Goal: Information Seeking & Learning: Compare options

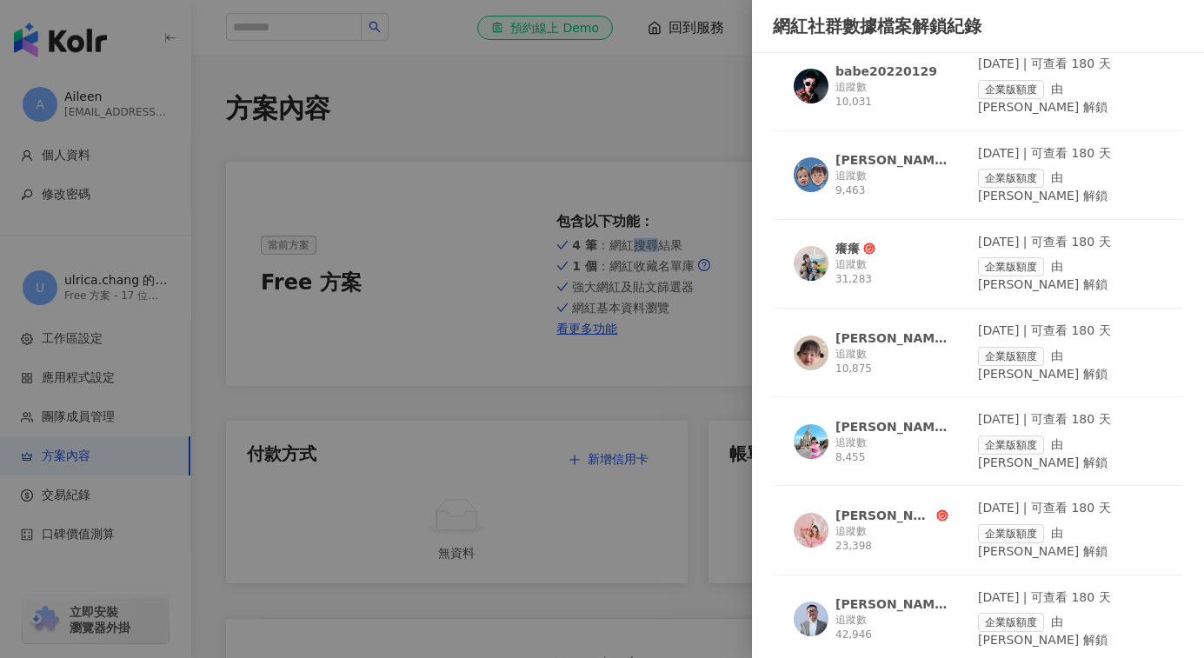
scroll to position [2643, 0]
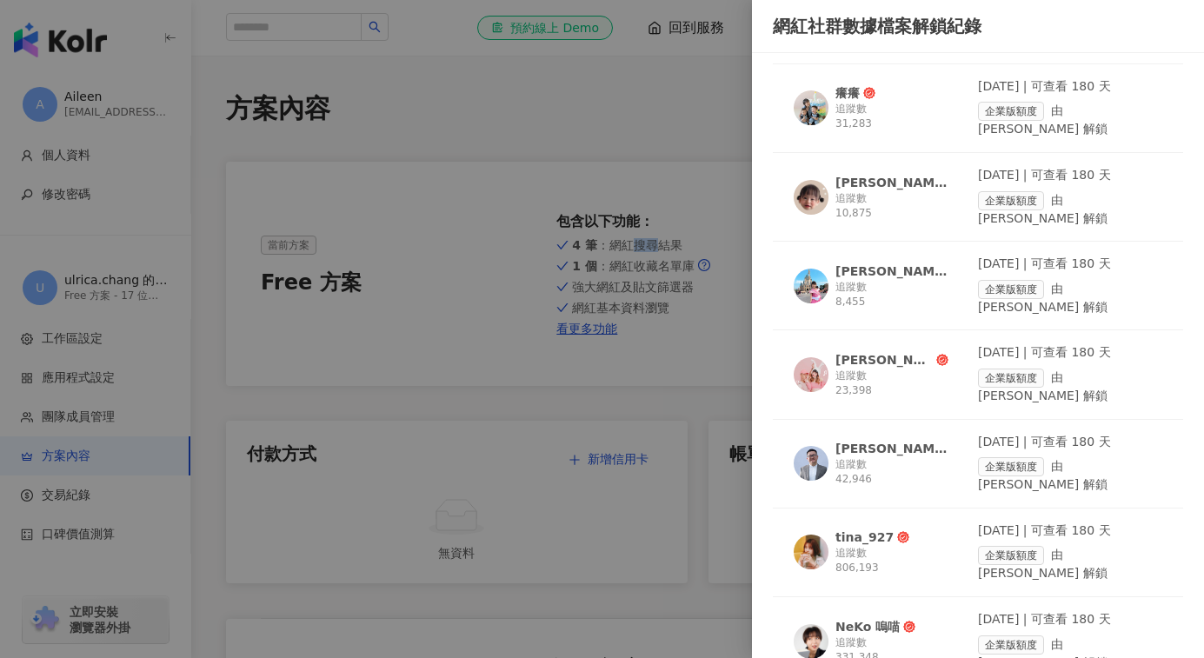
scroll to position [2801, 0]
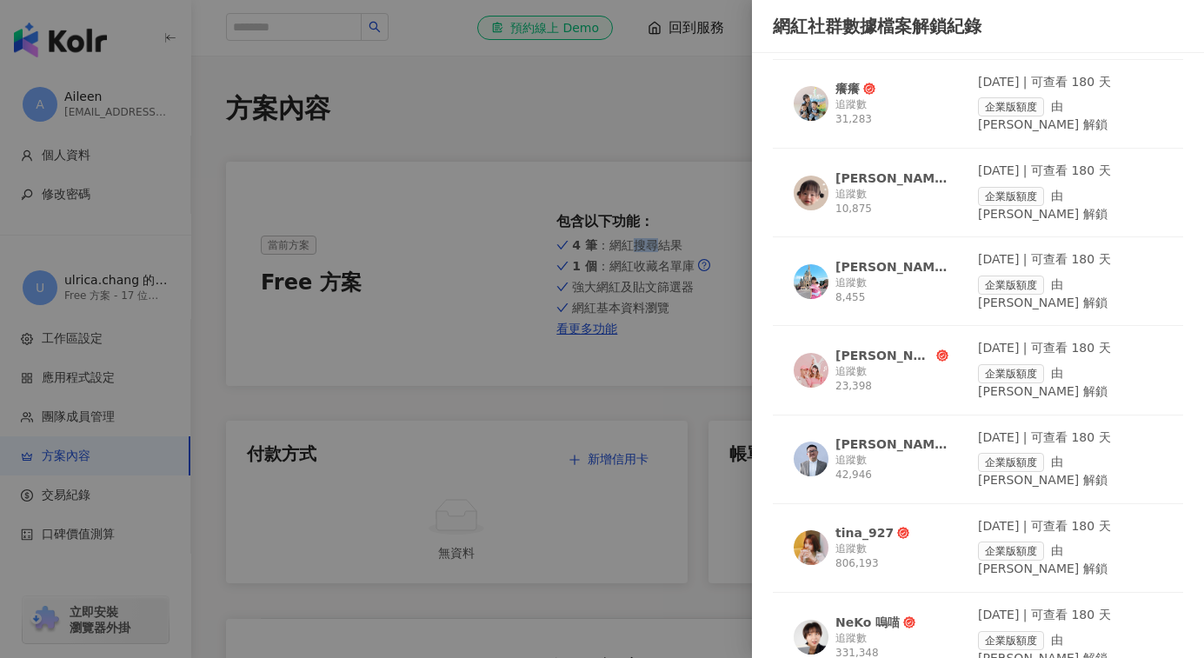
drag, startPoint x: 493, startPoint y: 123, endPoint x: 482, endPoint y: 90, distance: 34.6
click at [482, 90] on div at bounding box center [602, 329] width 1204 height 658
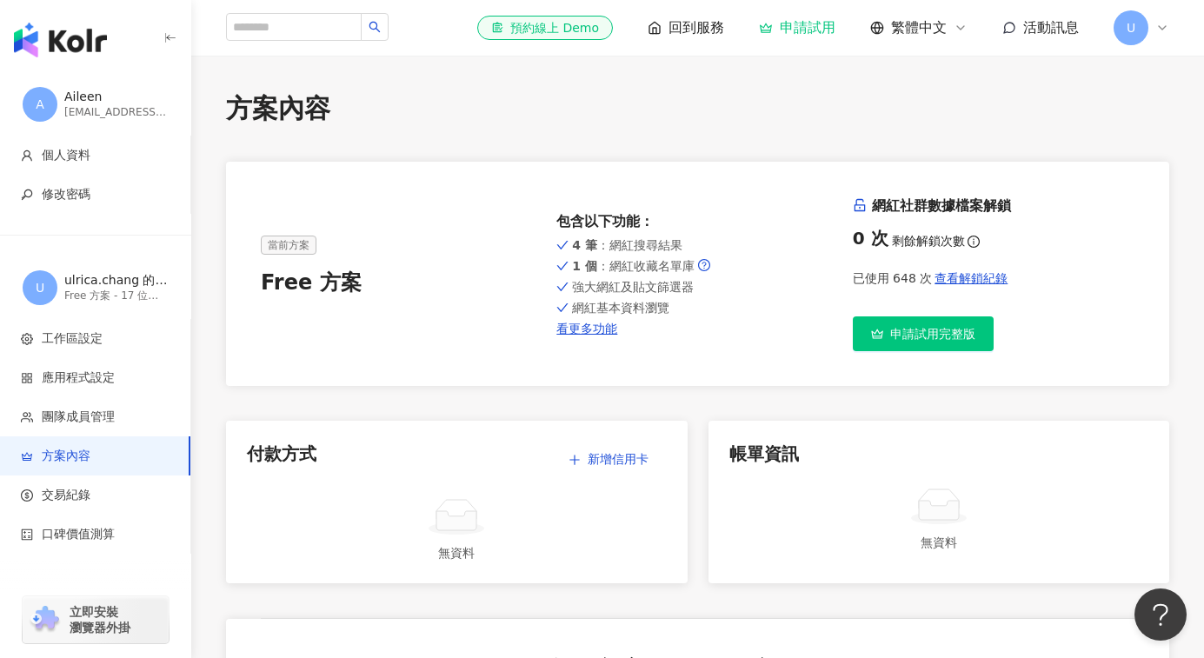
click at [1124, 26] on span "U" at bounding box center [1130, 27] width 35 height 35
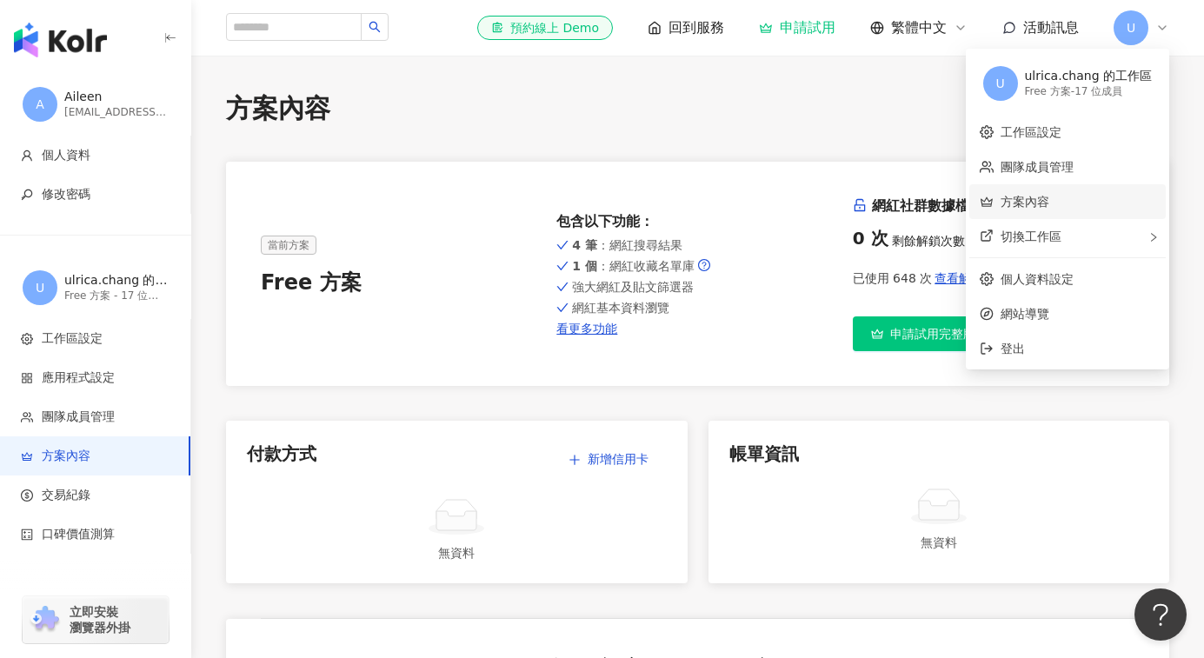
click at [1023, 196] on link "方案內容" at bounding box center [1024, 202] width 49 height 14
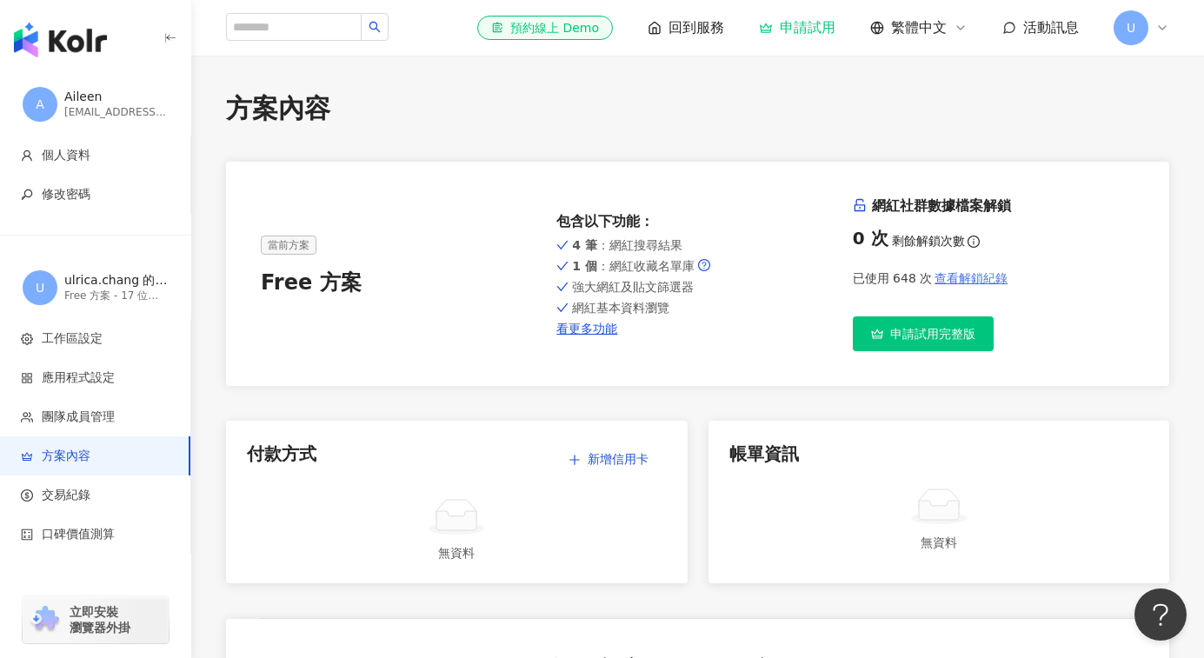
click at [955, 281] on span "查看解鎖紀錄" at bounding box center [970, 278] width 73 height 14
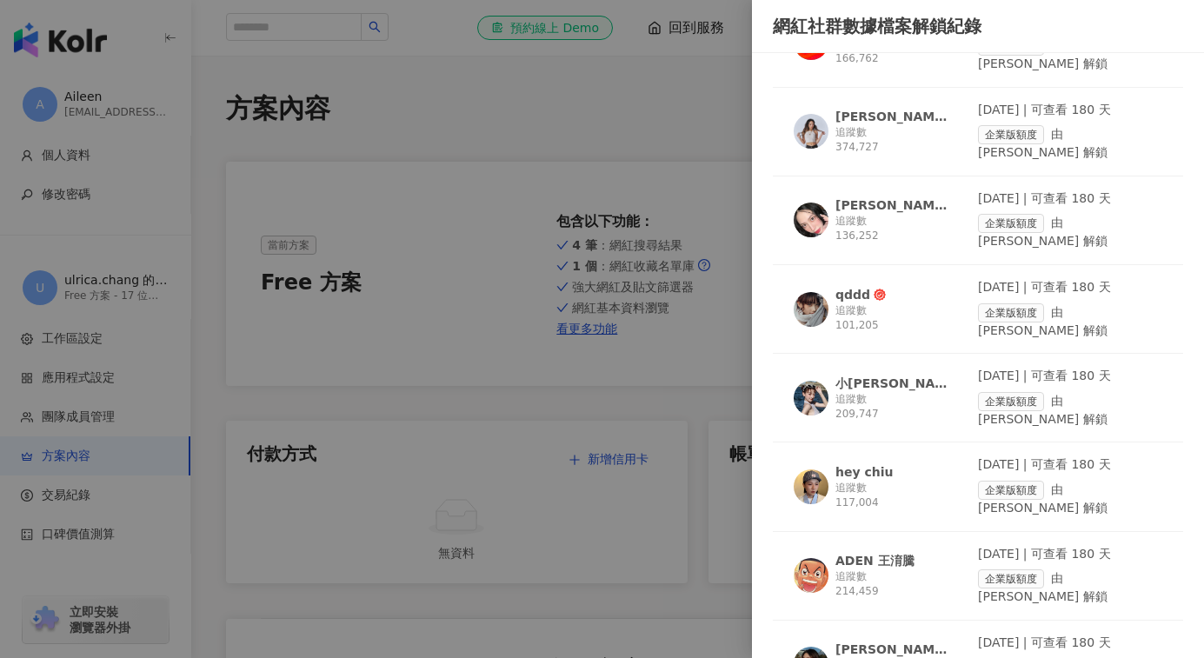
scroll to position [1508, 0]
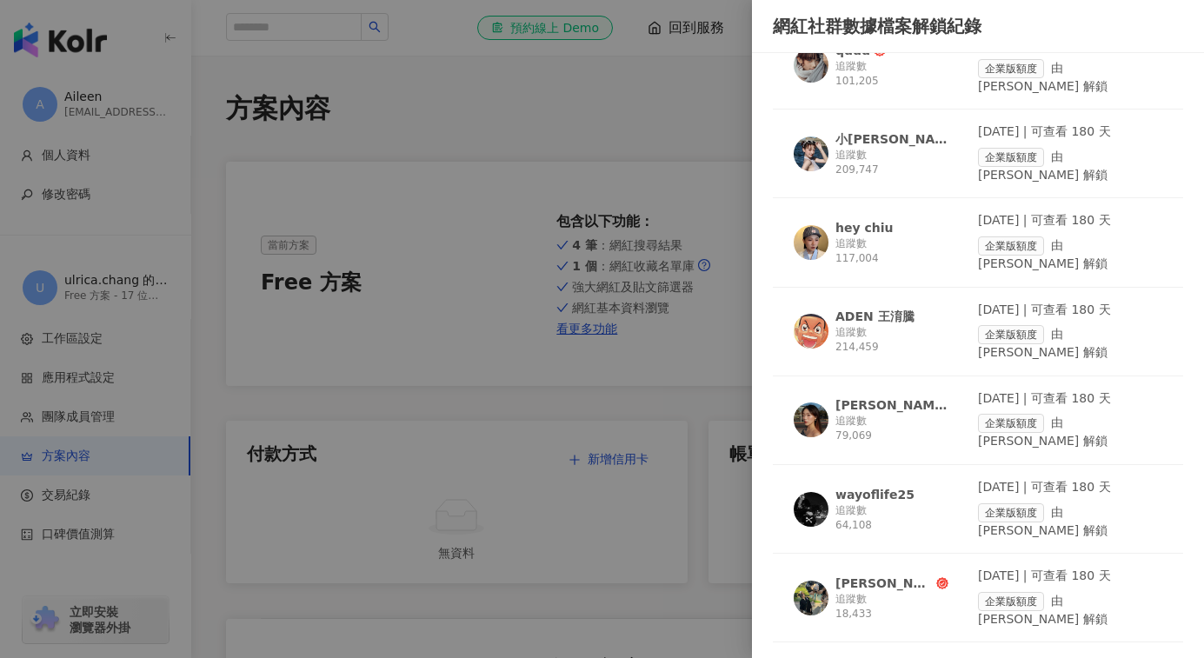
click at [893, 486] on div "wayoflife25" at bounding box center [874, 494] width 79 height 17
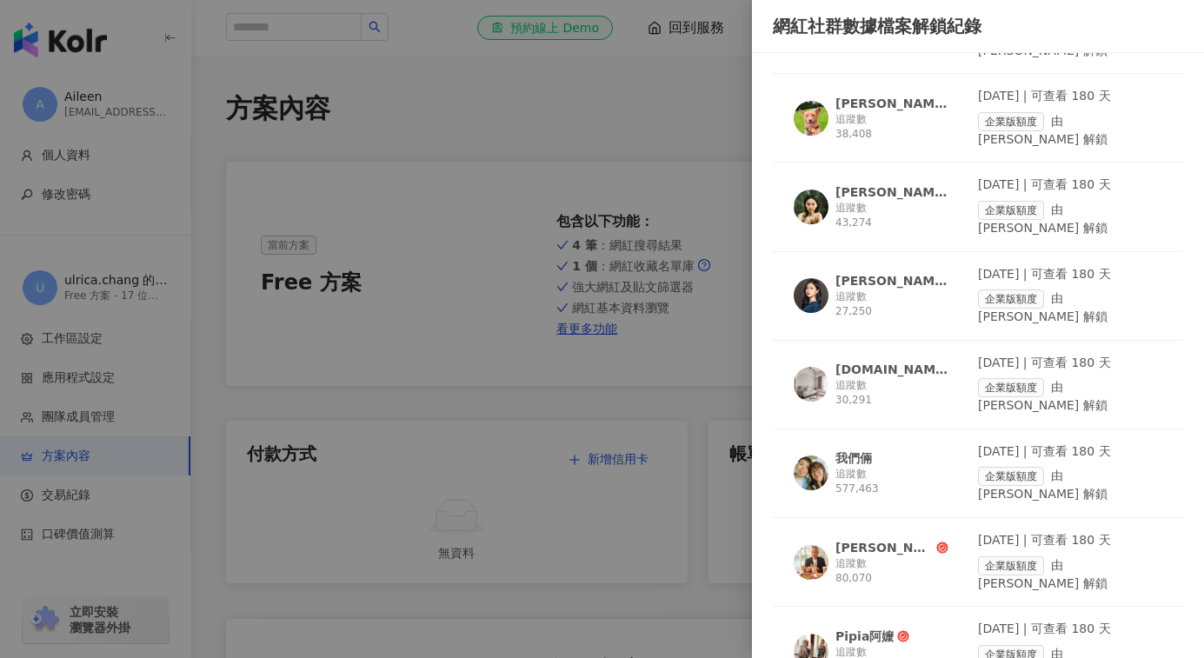
scroll to position [3405, 0]
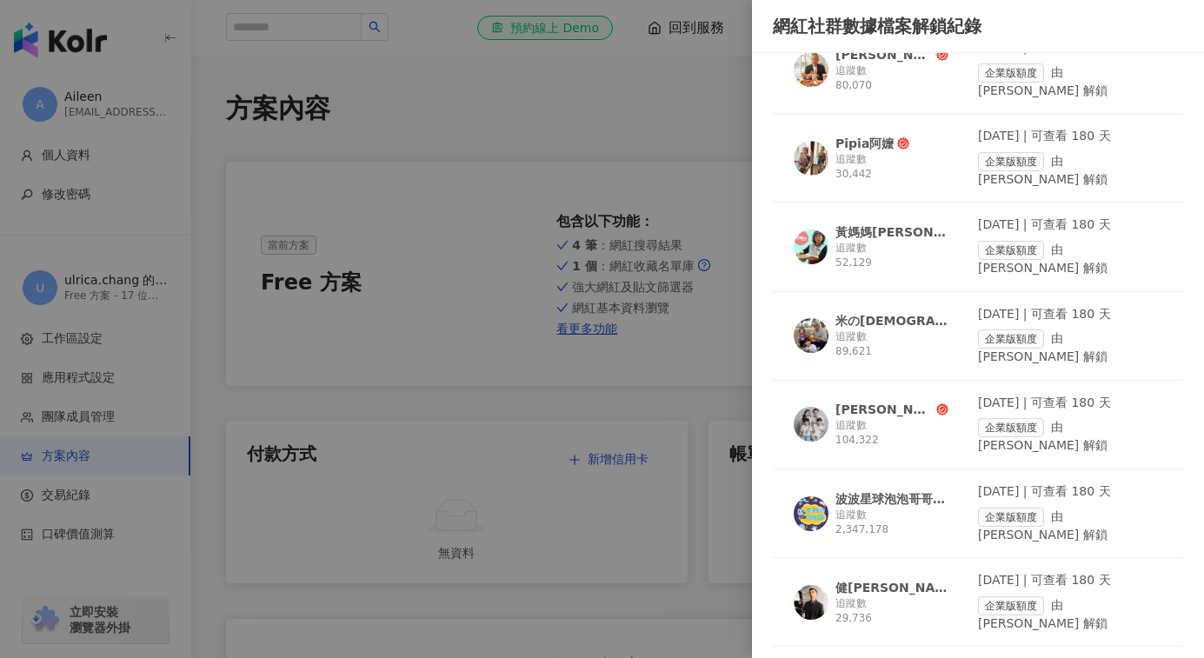
scroll to position [3908, 0]
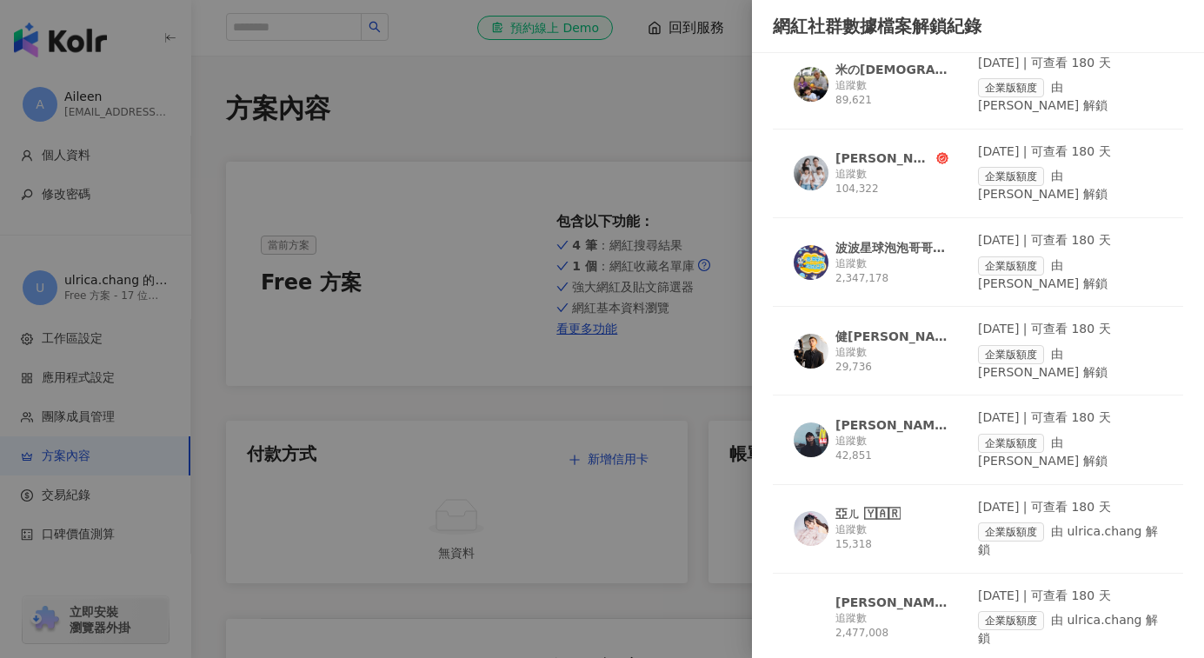
scroll to position [4155, 0]
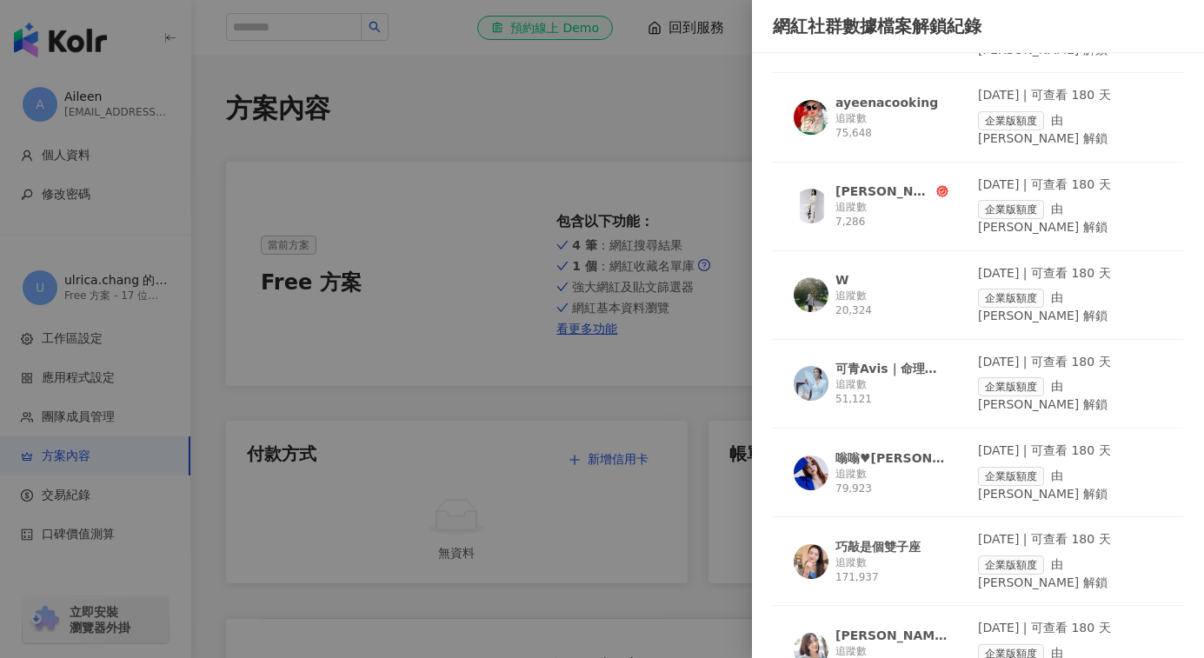
scroll to position [4970, 0]
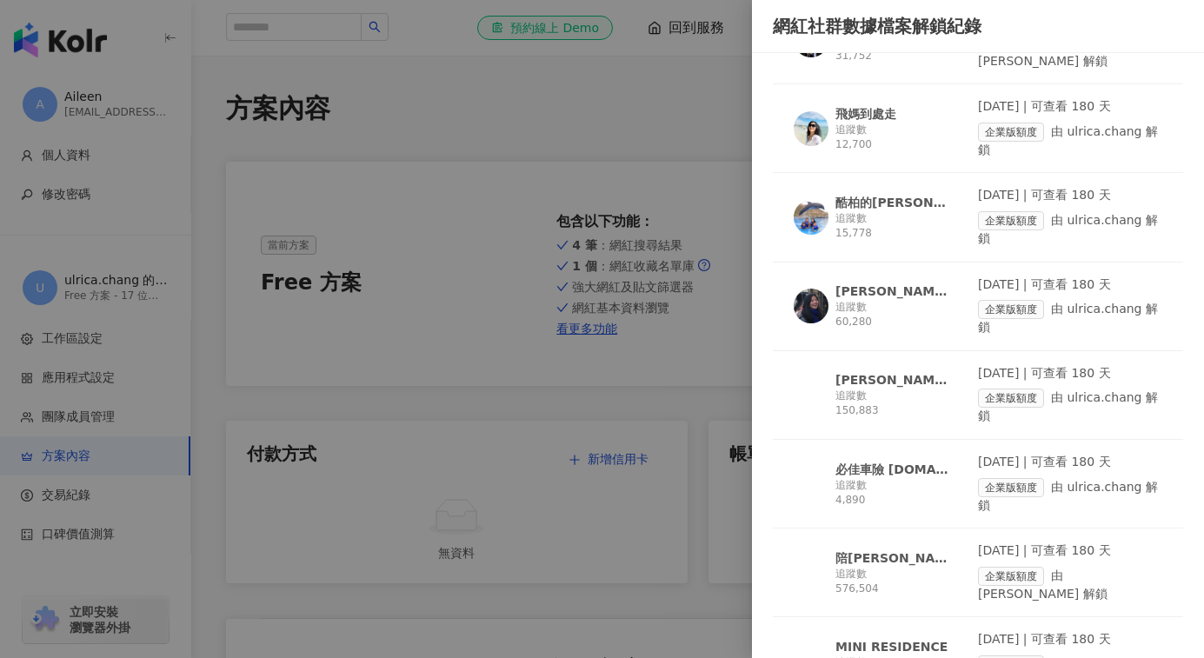
scroll to position [6775, 0]
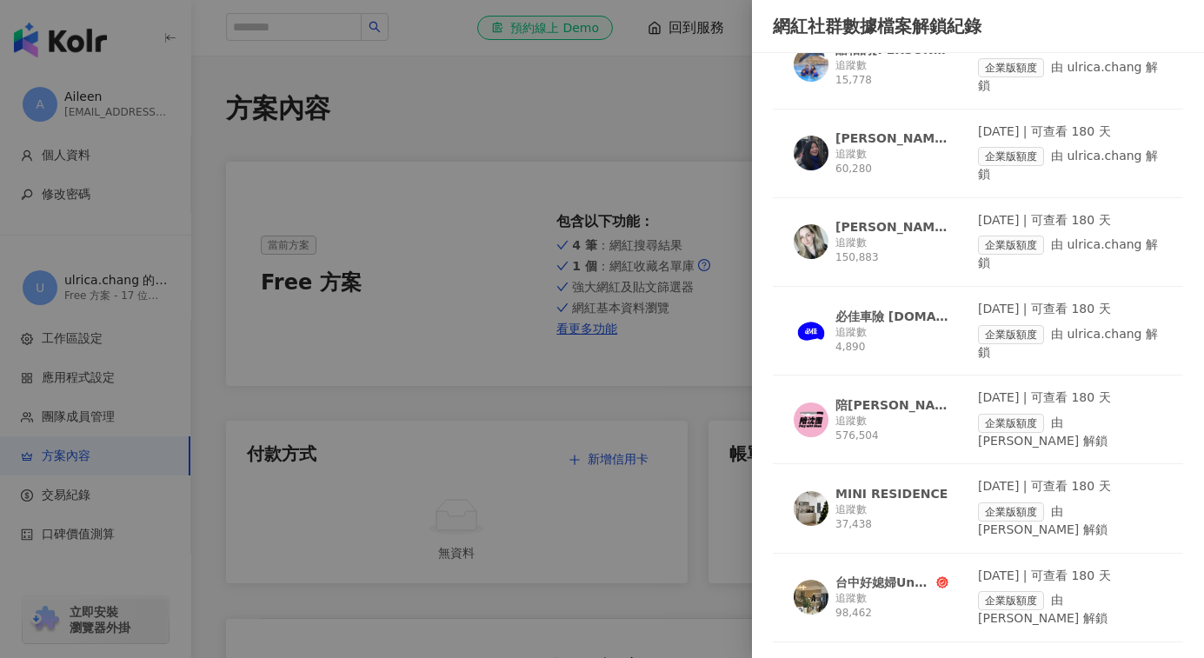
scroll to position [7035, 0]
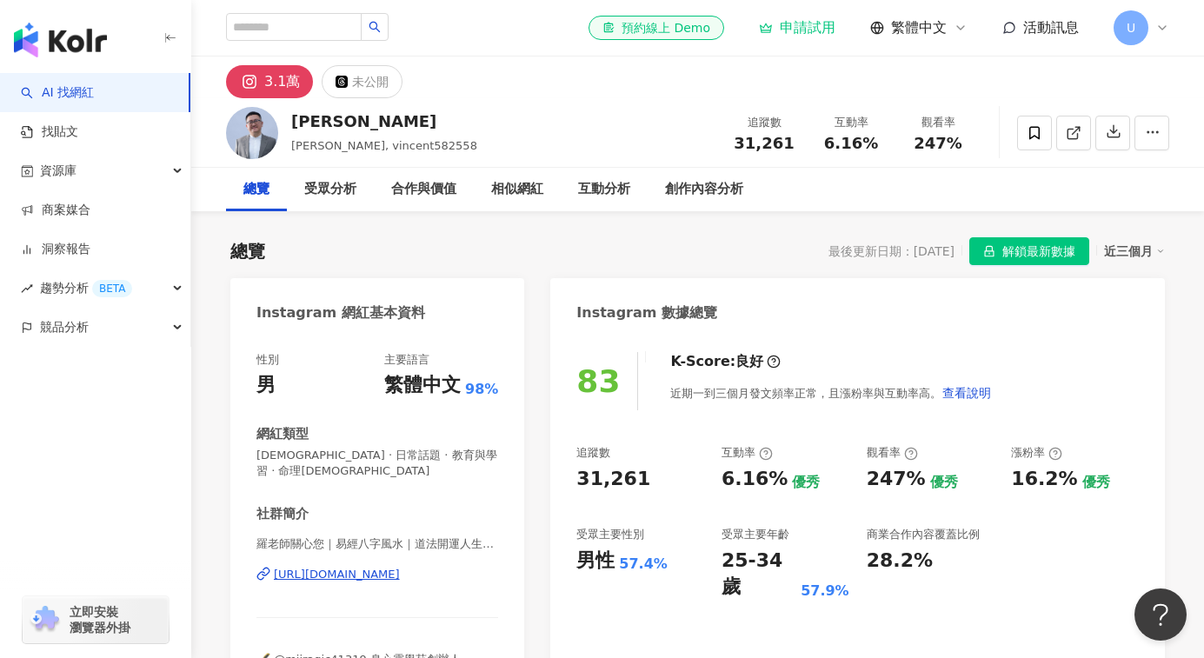
click at [346, 568] on div "羅老師關心您｜易經八字風水｜道法開運人生｜Lo Wen Hsun | vincen8568758 https://www.instagram.com/vinc…" at bounding box center [377, 587] width 242 height 102
click at [346, 567] on div "https://www.instagram.com/vincen8568758/" at bounding box center [337, 575] width 126 height 16
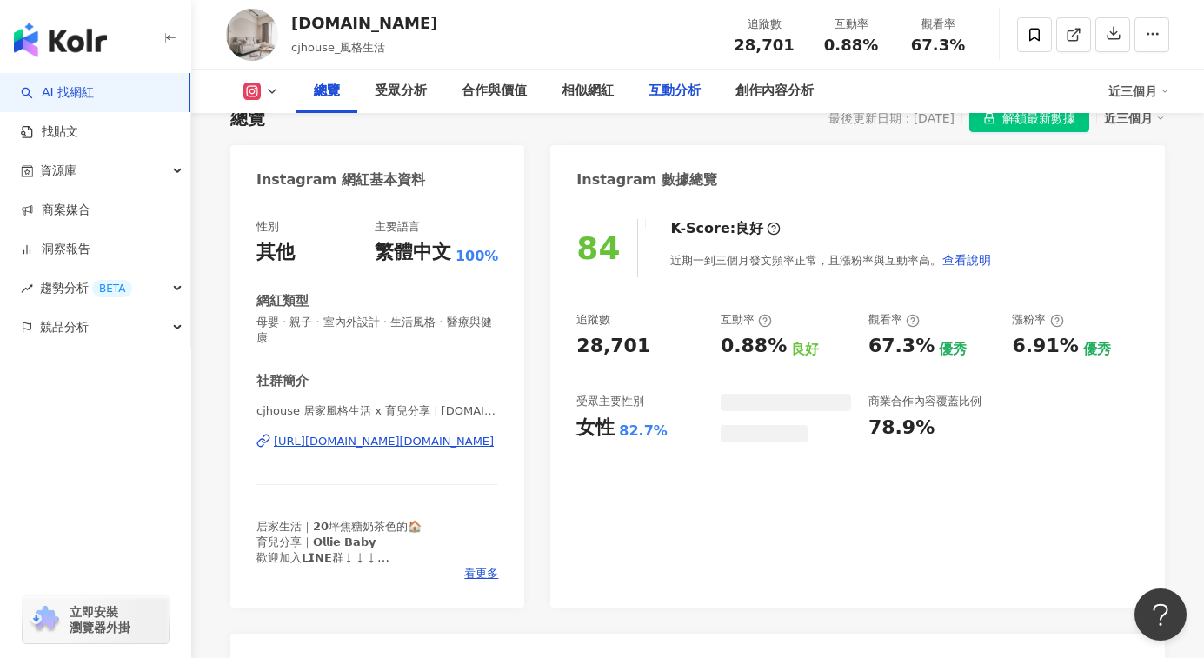
scroll to position [135, 0]
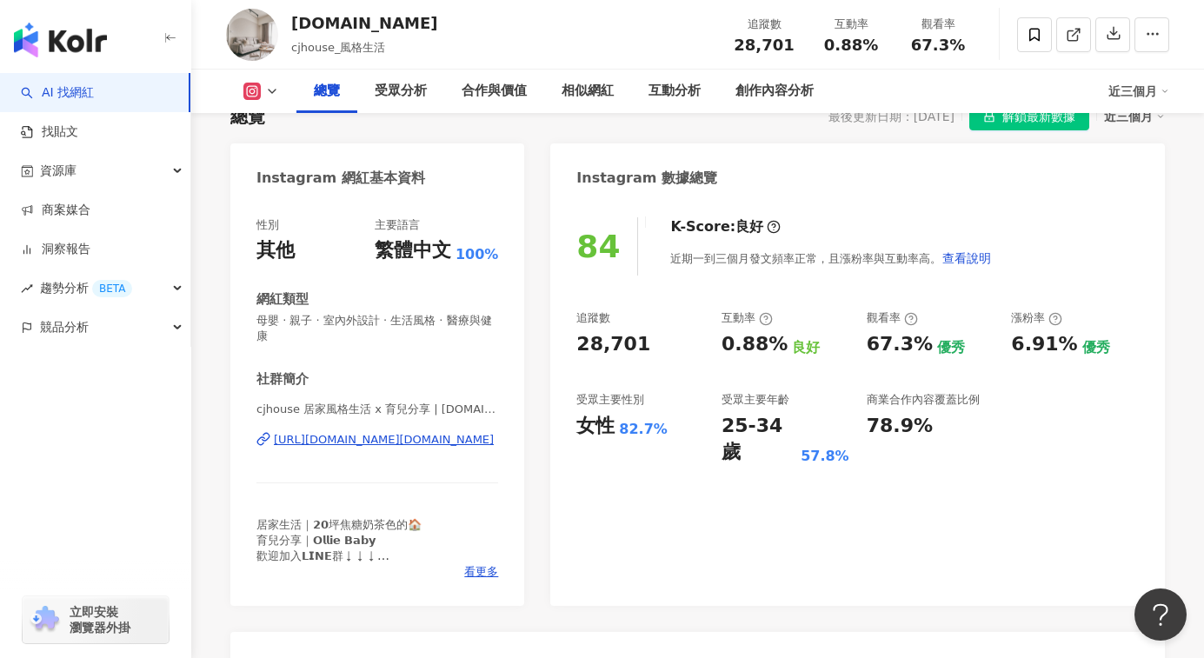
click at [366, 446] on div "https://www.instagram.com/cjhouse.lifestyle/" at bounding box center [384, 440] width 220 height 16
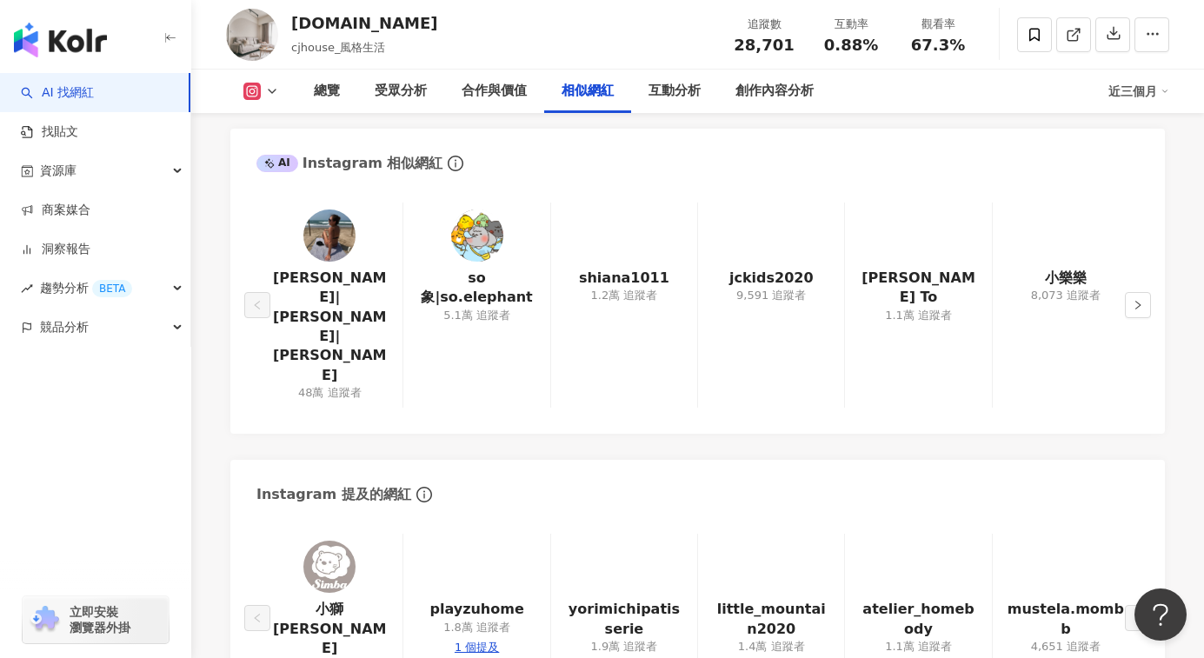
scroll to position [2783, 0]
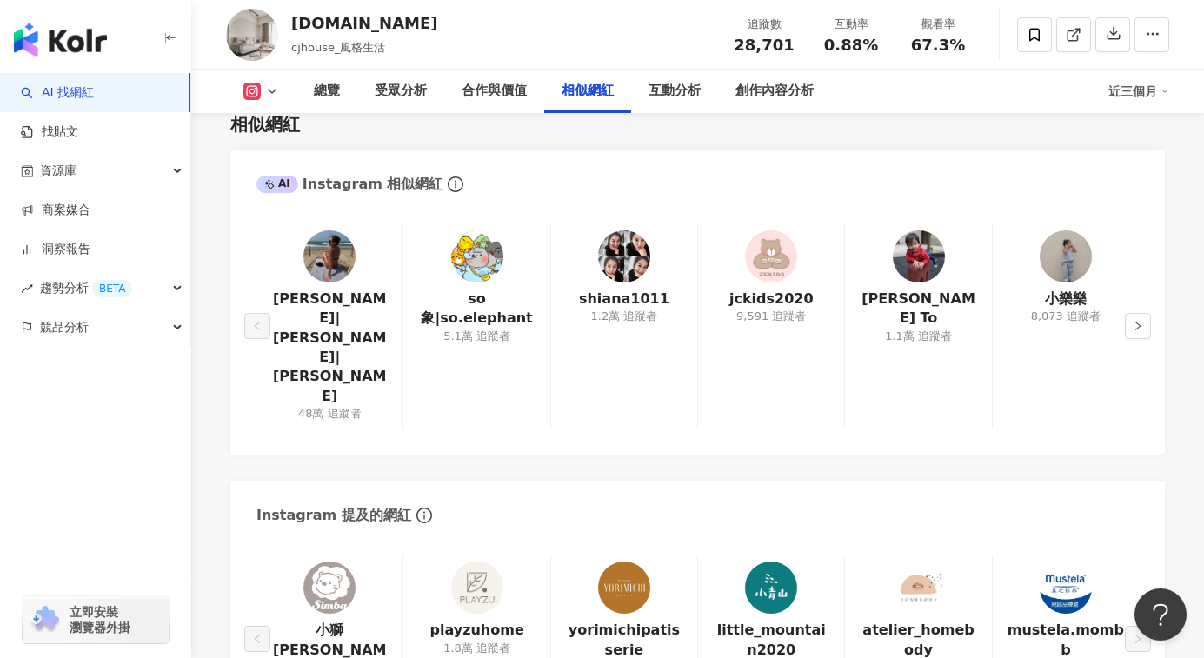
click at [628, 270] on img at bounding box center [624, 256] width 52 height 52
copy div "cjhouse.lifestyle"
drag, startPoint x: 443, startPoint y: 21, endPoint x: 290, endPoint y: 23, distance: 153.0
click at [290, 23] on div "cjhouse.lifestyle cjhouse_風格生活 追蹤數 28,701 互動率 0.88% 觀看率 67.3%" at bounding box center [697, 34] width 1013 height 69
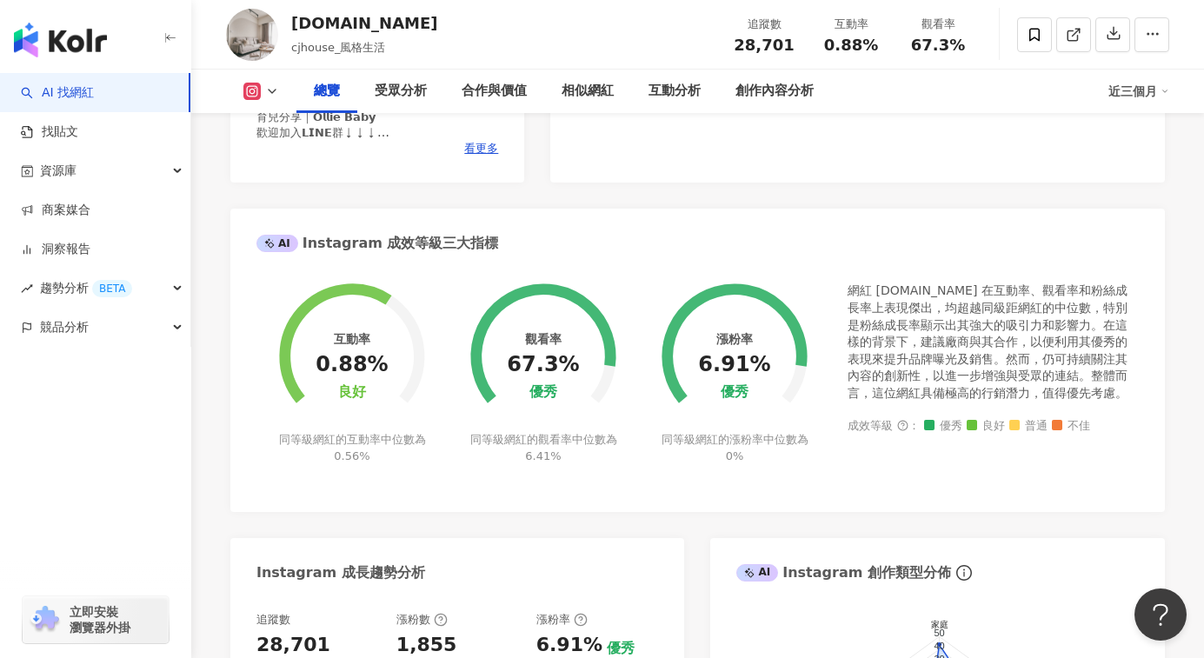
scroll to position [0, 0]
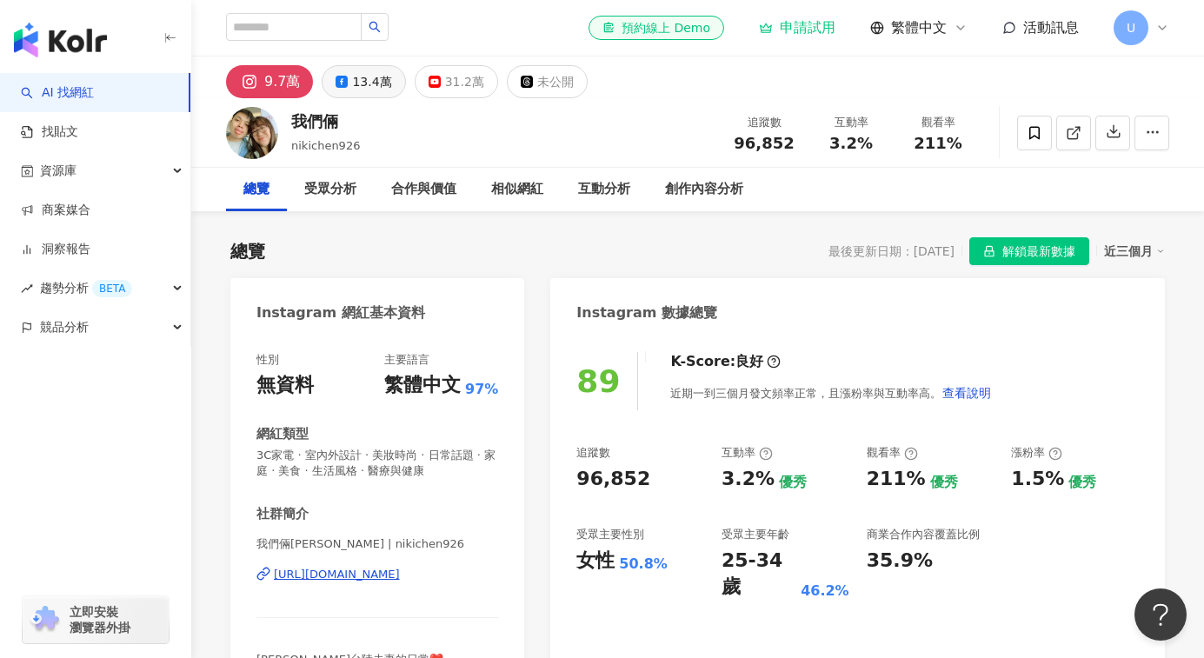
click at [359, 93] on div "13.4萬" at bounding box center [371, 82] width 39 height 24
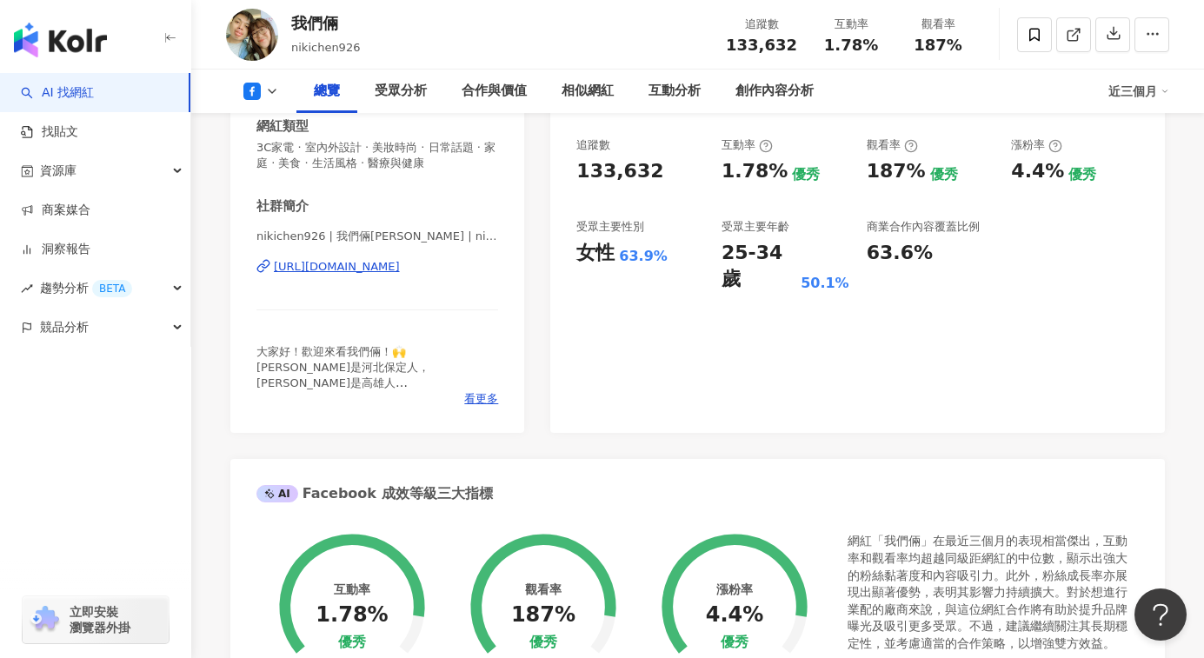
scroll to position [245, 0]
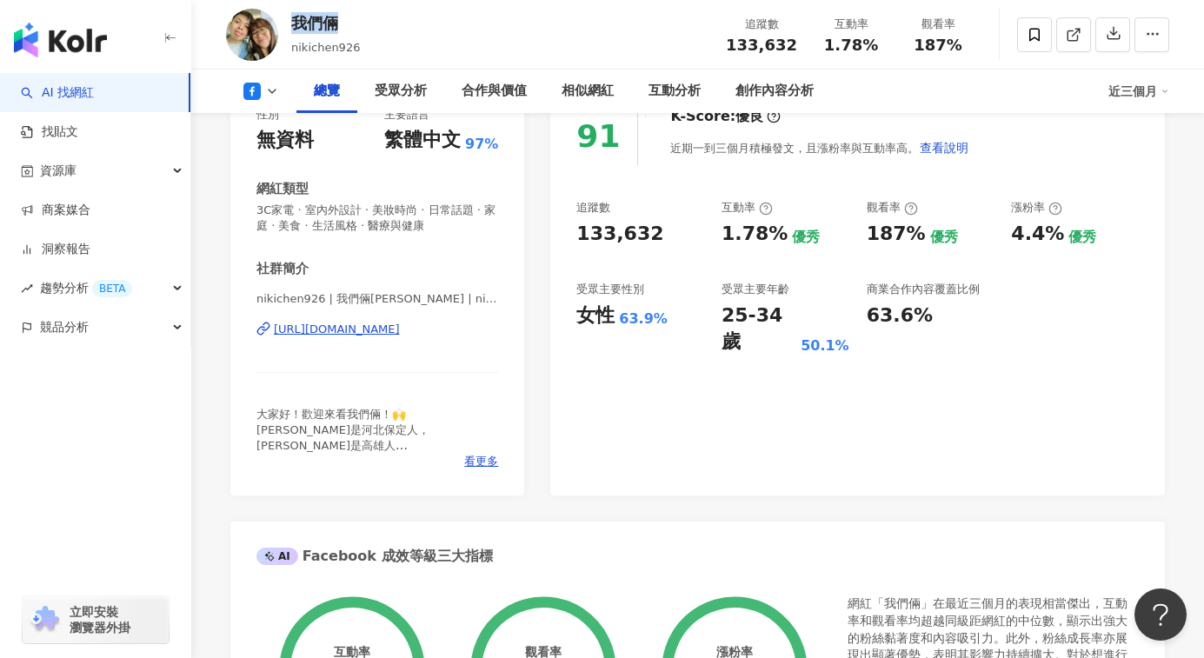
copy div "我們倆"
drag, startPoint x: 359, startPoint y: 25, endPoint x: 293, endPoint y: 24, distance: 66.1
click at [293, 24] on div "我們倆 nikichen926 追蹤數 133,632 互動率 1.78% 觀看率 187%" at bounding box center [697, 34] width 1013 height 69
click at [351, 329] on div "[URL][DOMAIN_NAME]" at bounding box center [337, 330] width 126 height 16
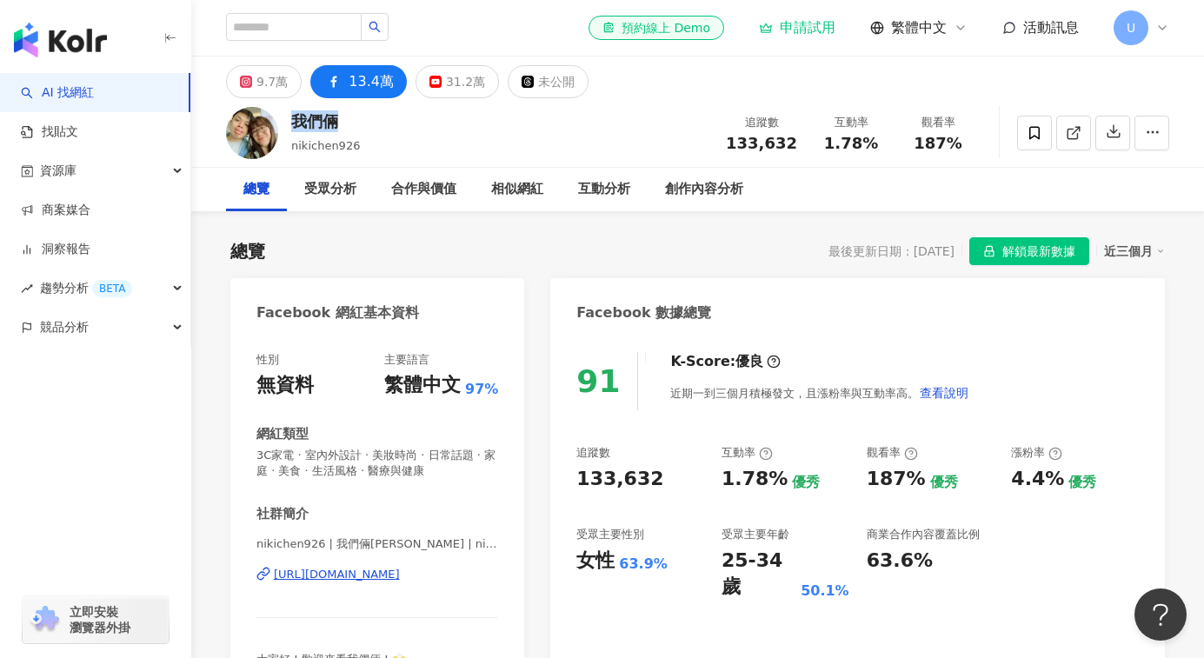
click at [417, 120] on div "我們倆 nikichen926 追蹤數 133,632 互動率 1.78% 觀看率 187%" at bounding box center [697, 132] width 1013 height 69
drag, startPoint x: 731, startPoint y: 150, endPoint x: 796, endPoint y: 154, distance: 65.3
click at [796, 154] on div "追蹤數 133,632 互動率 1.78% 觀看率 187%" at bounding box center [848, 132] width 266 height 51
copy span "133,632"
click at [266, 92] on div "9.7萬" at bounding box center [271, 82] width 31 height 24
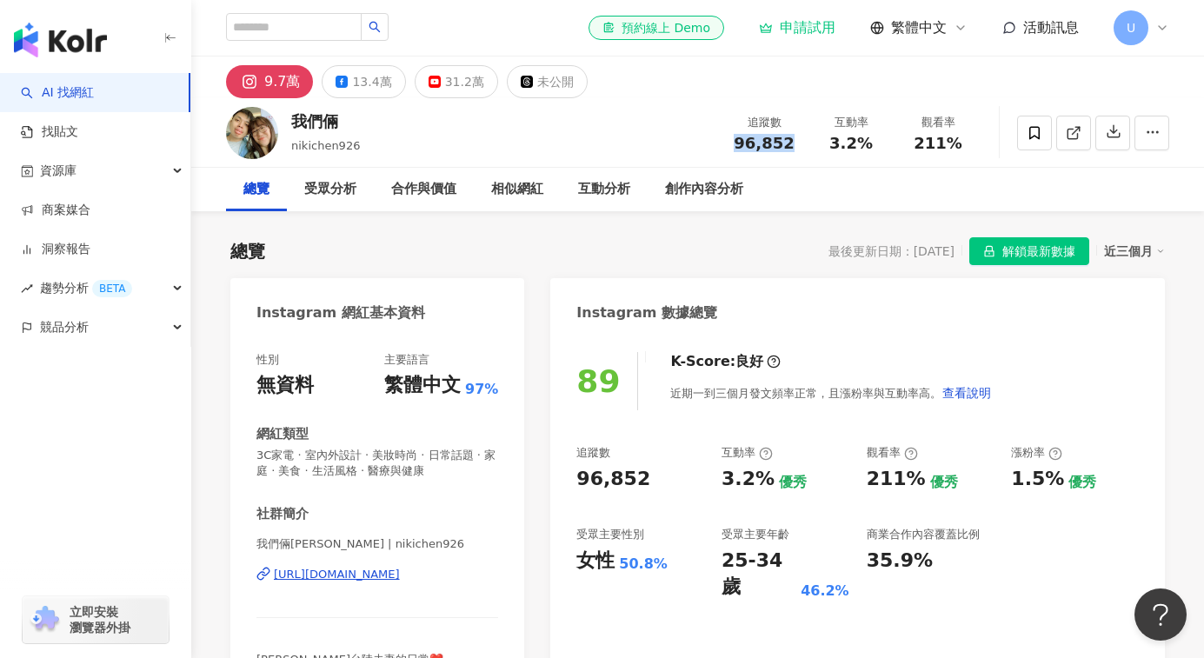
drag, startPoint x: 737, startPoint y: 145, endPoint x: 789, endPoint y: 145, distance: 52.1
click at [789, 145] on div "96,852" at bounding box center [764, 143] width 66 height 17
copy span "96,852"
click at [331, 575] on div "https://www.instagram.com/nikichen926/" at bounding box center [337, 575] width 126 height 16
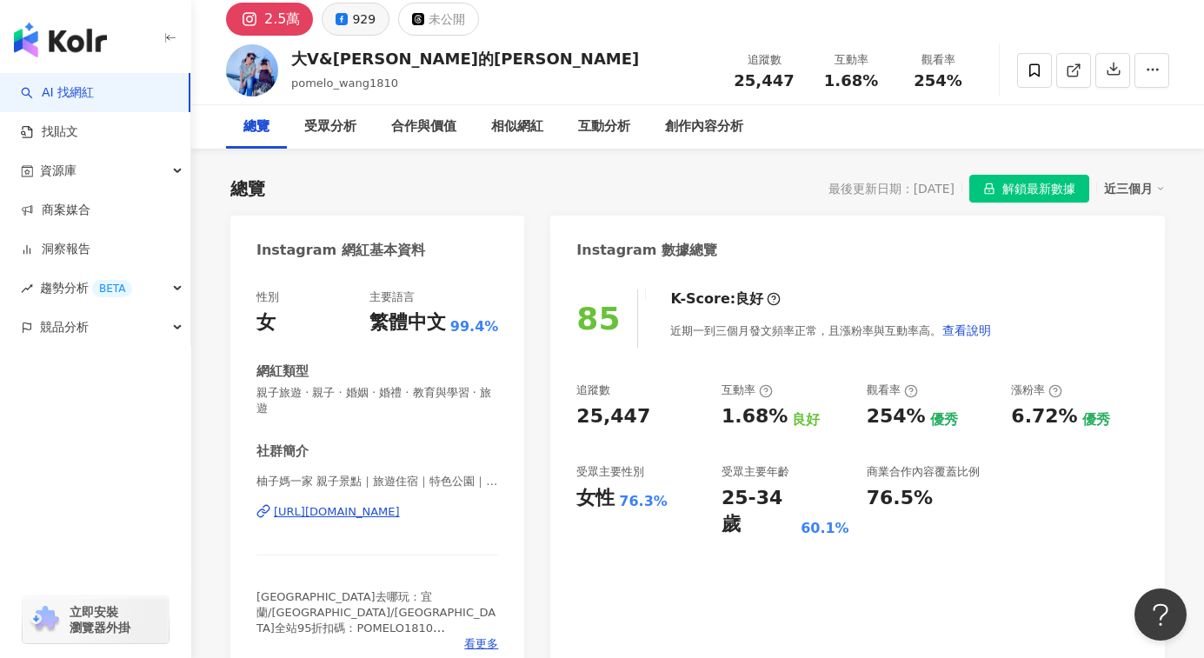
click at [348, 24] on button "929" at bounding box center [356, 19] width 68 height 33
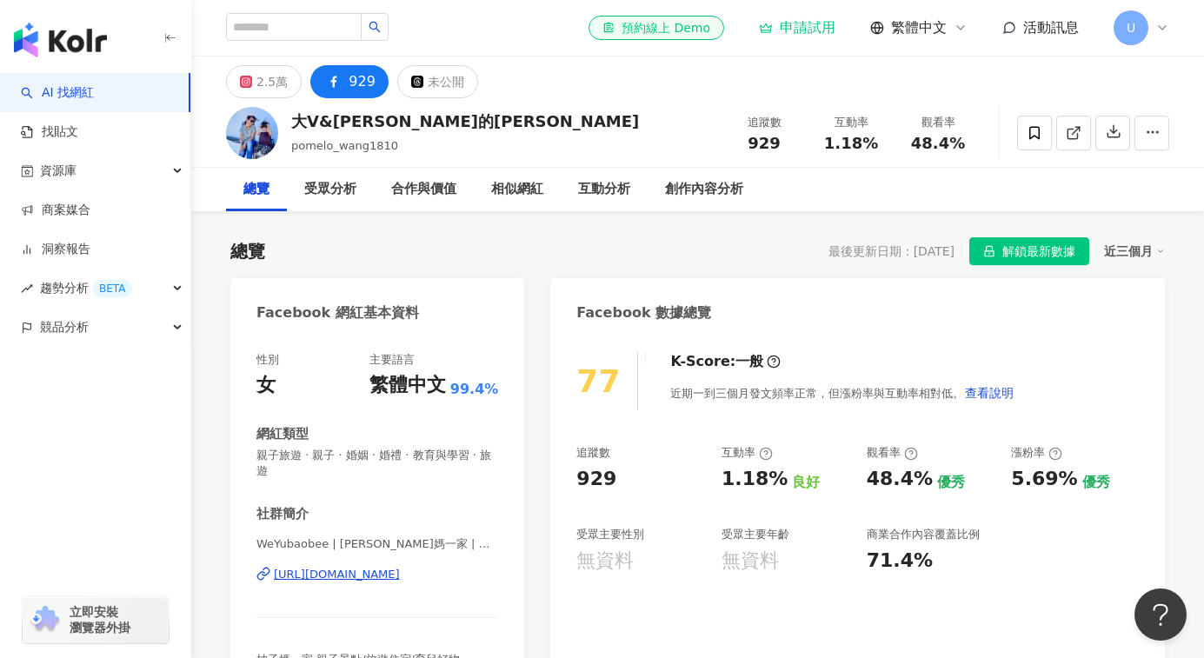
click at [362, 578] on div "https://www.facebook.com/102216734511886" at bounding box center [337, 575] width 126 height 16
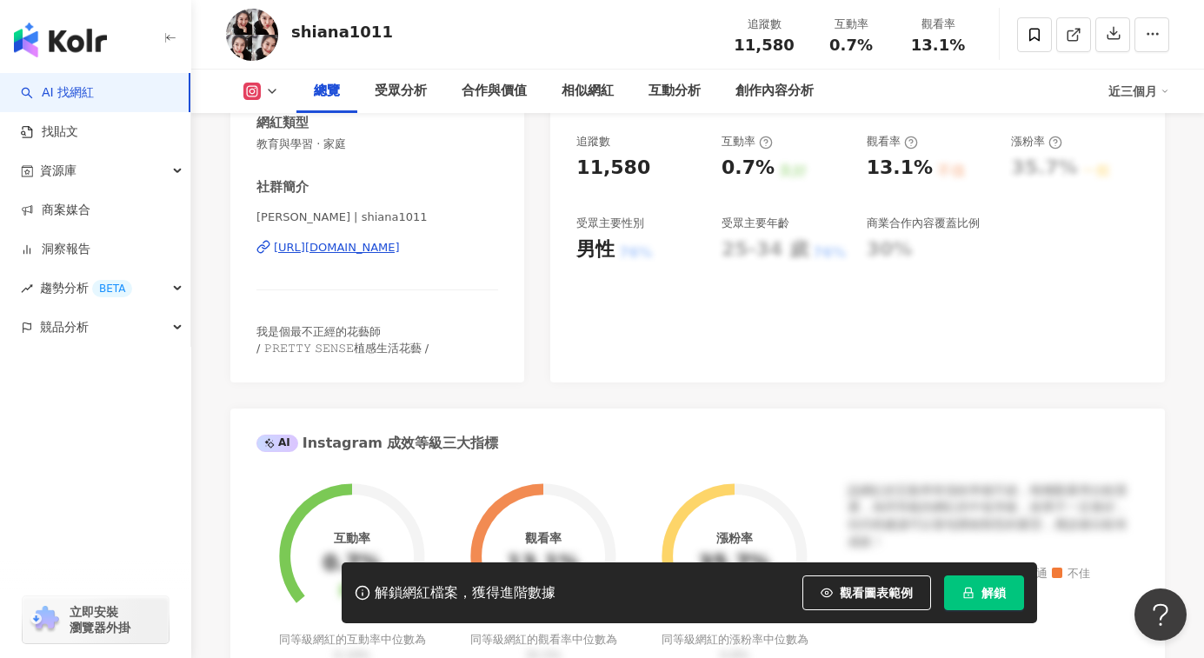
scroll to position [311, 0]
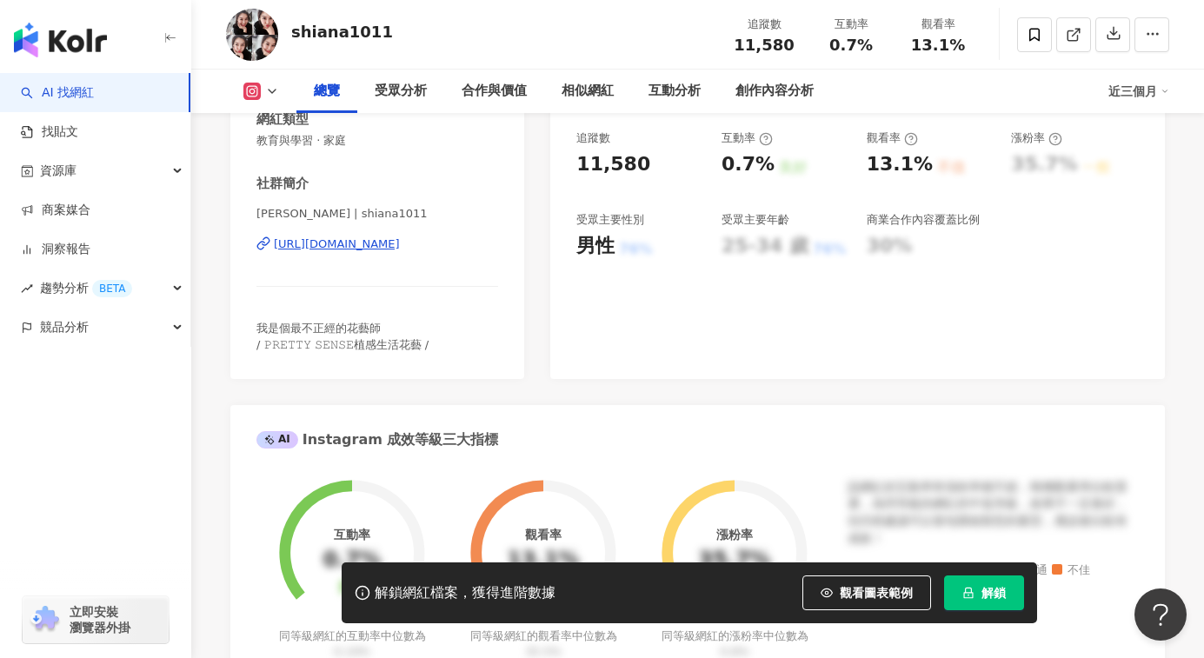
click at [325, 242] on div "[URL][DOMAIN_NAME]" at bounding box center [337, 244] width 126 height 16
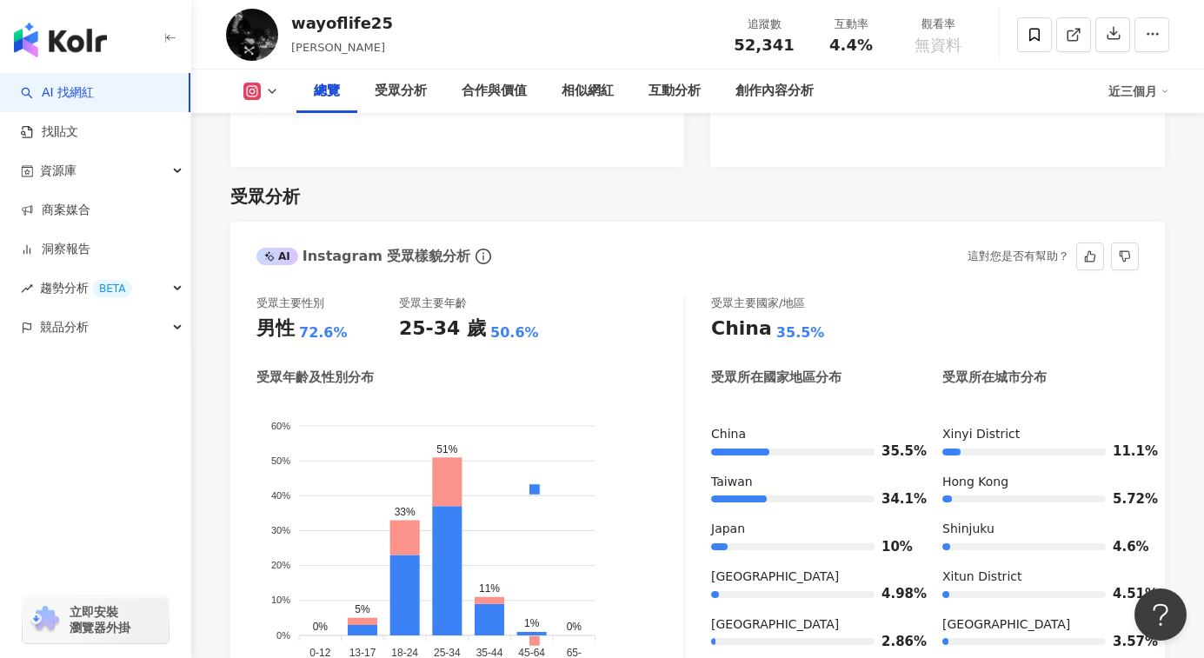
scroll to position [1390, 0]
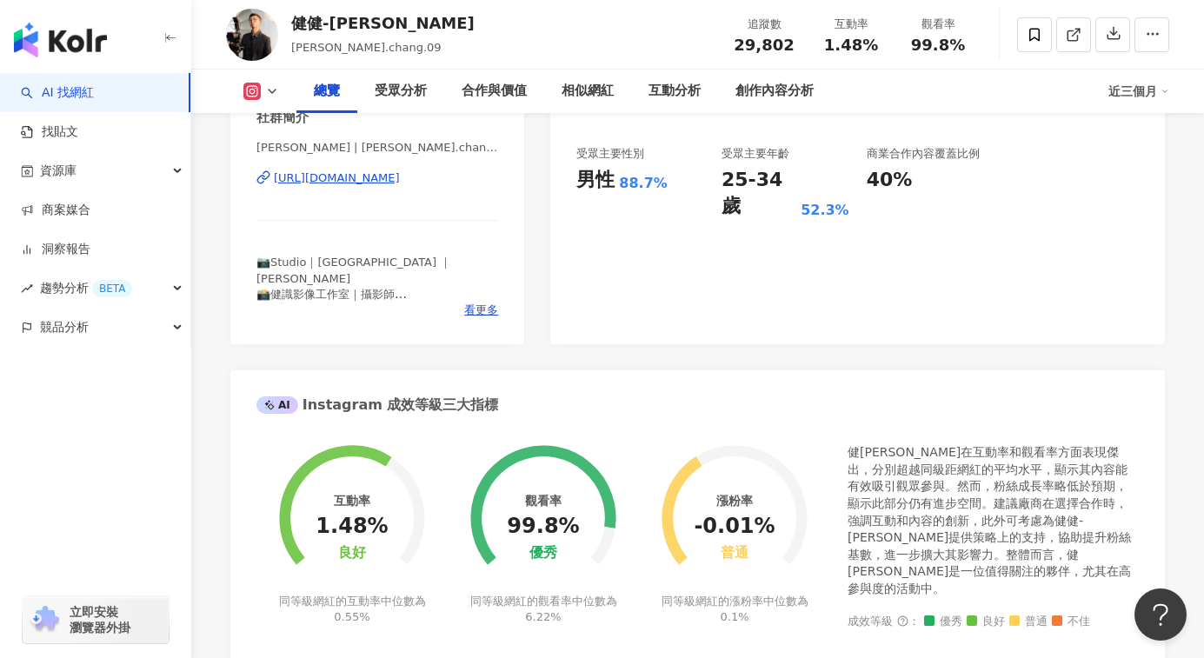
scroll to position [396, 0]
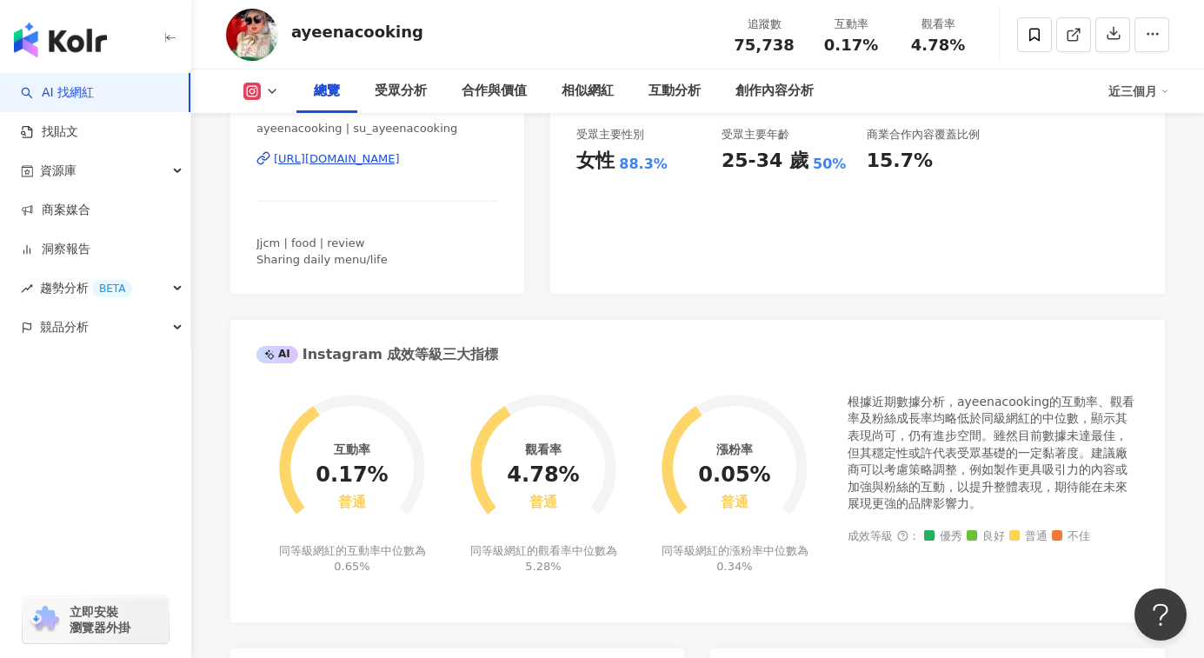
scroll to position [521, 0]
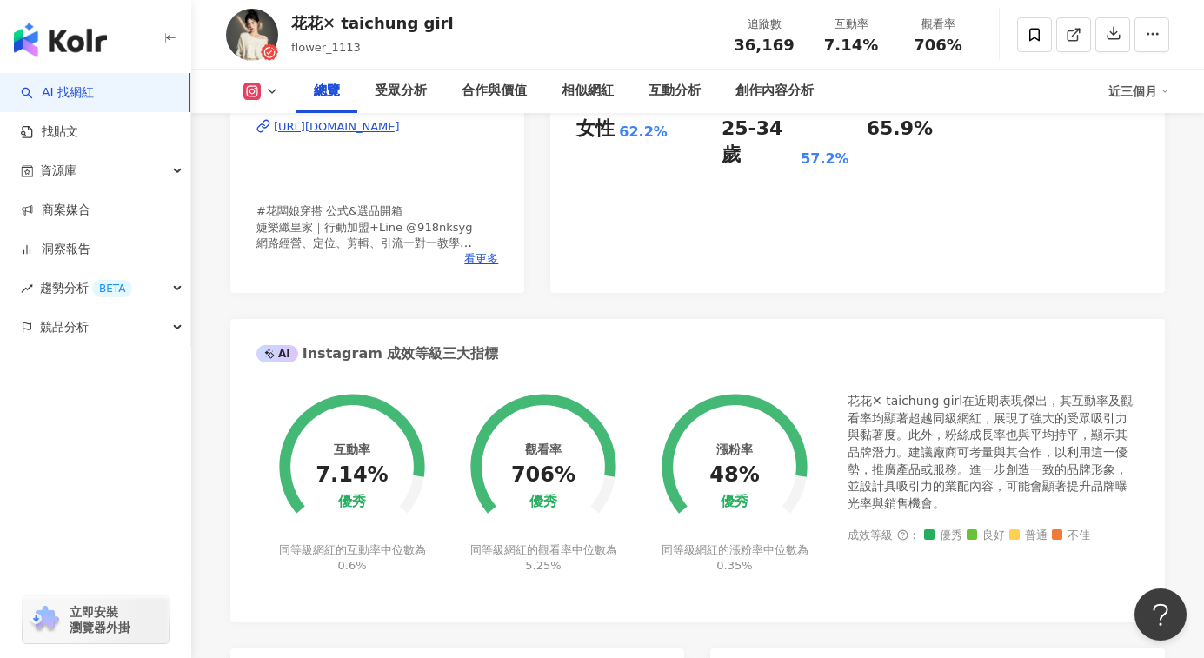
scroll to position [433, 0]
click at [400, 128] on div "[URL][DOMAIN_NAME]" at bounding box center [337, 126] width 126 height 16
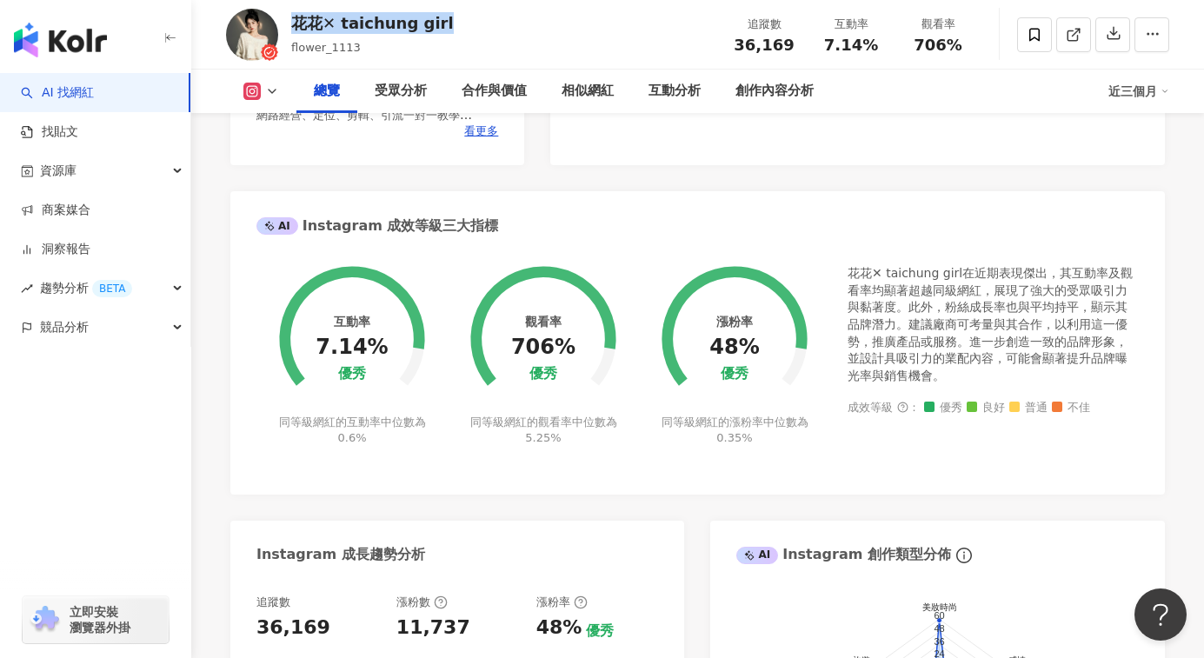
drag, startPoint x: 478, startPoint y: 22, endPoint x: 293, endPoint y: 30, distance: 185.3
click at [293, 30] on div "花花✕ taichung girl flower_1113 追蹤數 36,169 互動率 7.14% 觀看率 706%" at bounding box center [697, 34] width 1013 height 69
copy div "花花✕ taichung girl"
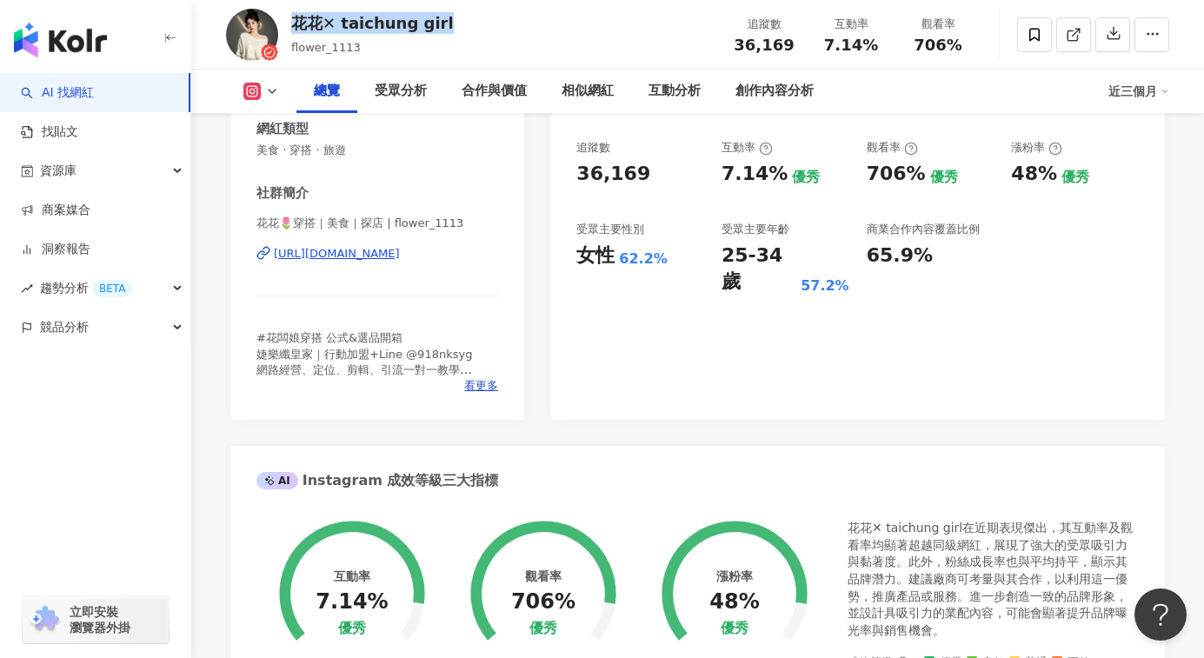
scroll to position [0, 0]
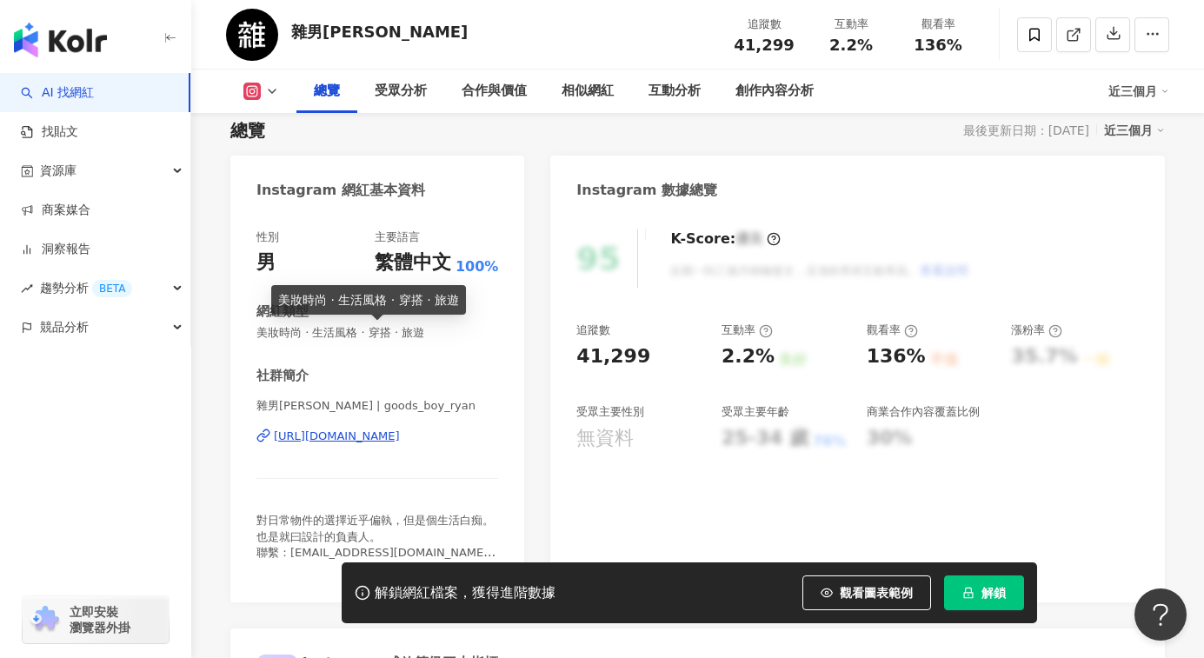
scroll to position [130, 0]
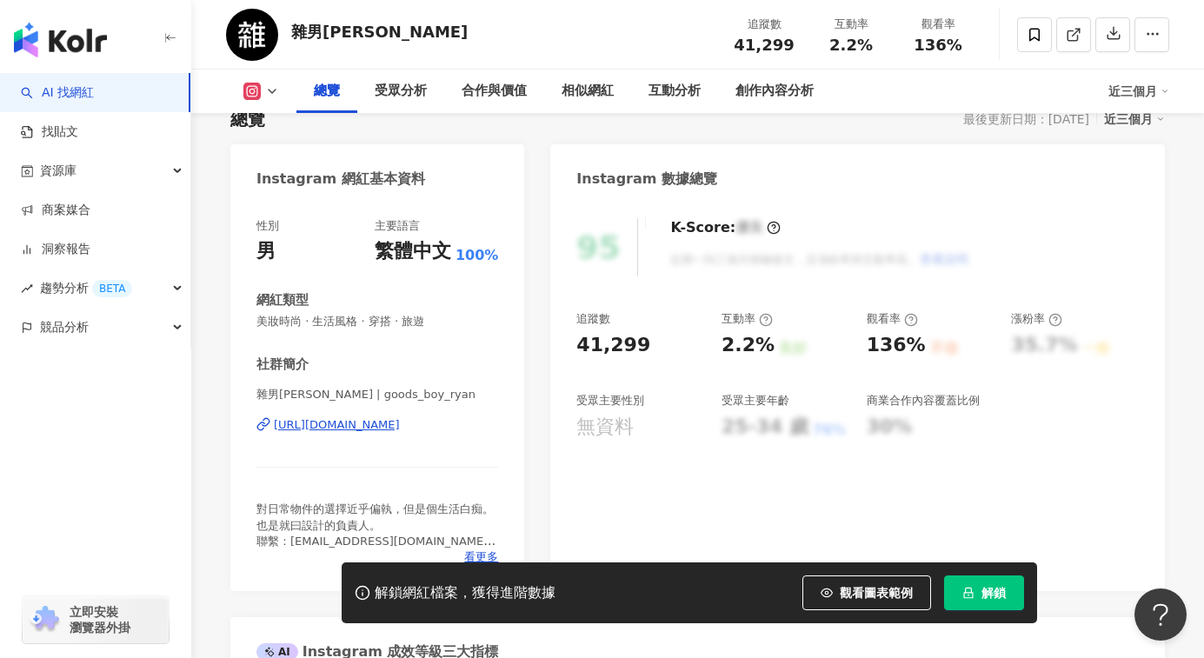
click at [294, 430] on div "https://www.instagram.com/goods_boy_ryan/" at bounding box center [337, 425] width 126 height 16
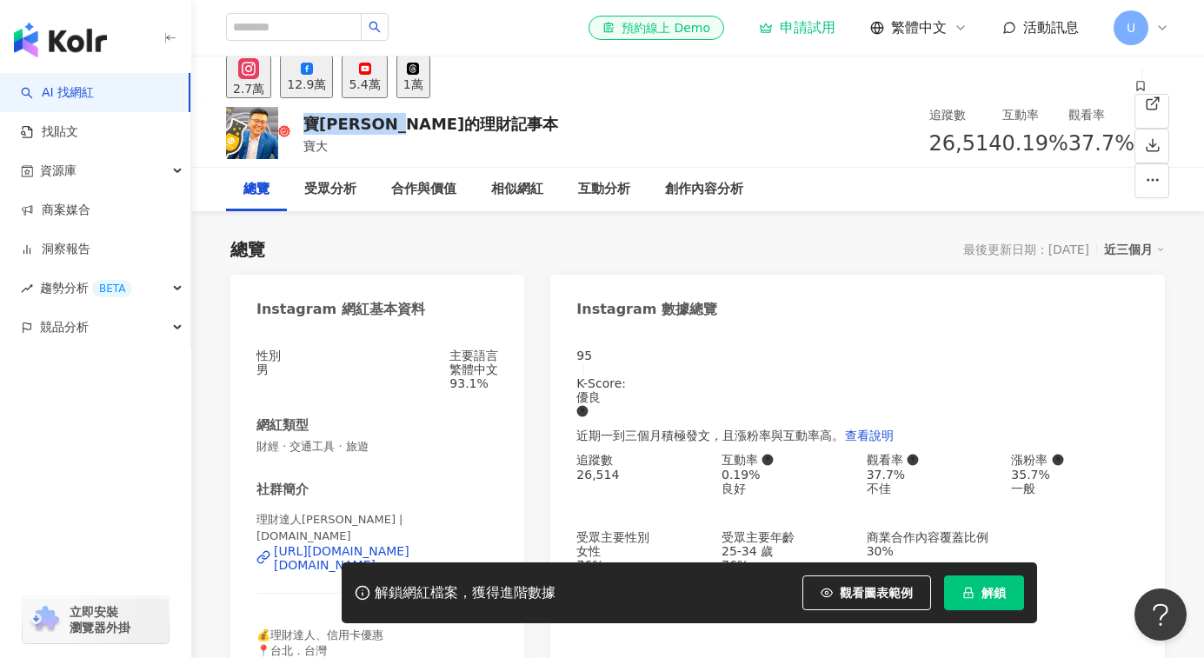
copy div "寶可孟的理財記事本"
drag, startPoint x: 296, startPoint y: 117, endPoint x: 433, endPoint y: 117, distance: 137.3
click at [433, 117] on div "寶可孟的理財記事本 寶大 追蹤數 26,514 互動率 0.19% 觀看率 37.7%" at bounding box center [697, 132] width 1013 height 69
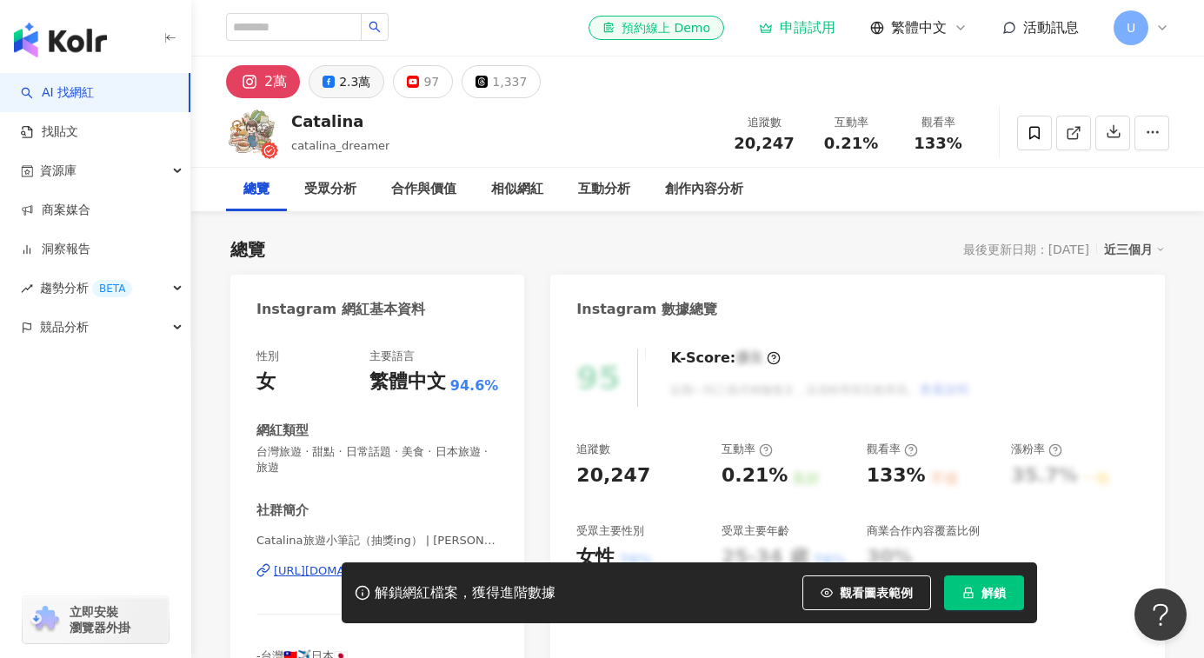
click at [351, 70] on div "2.3萬" at bounding box center [354, 82] width 31 height 24
click at [350, 83] on div "2.3萬" at bounding box center [354, 82] width 31 height 24
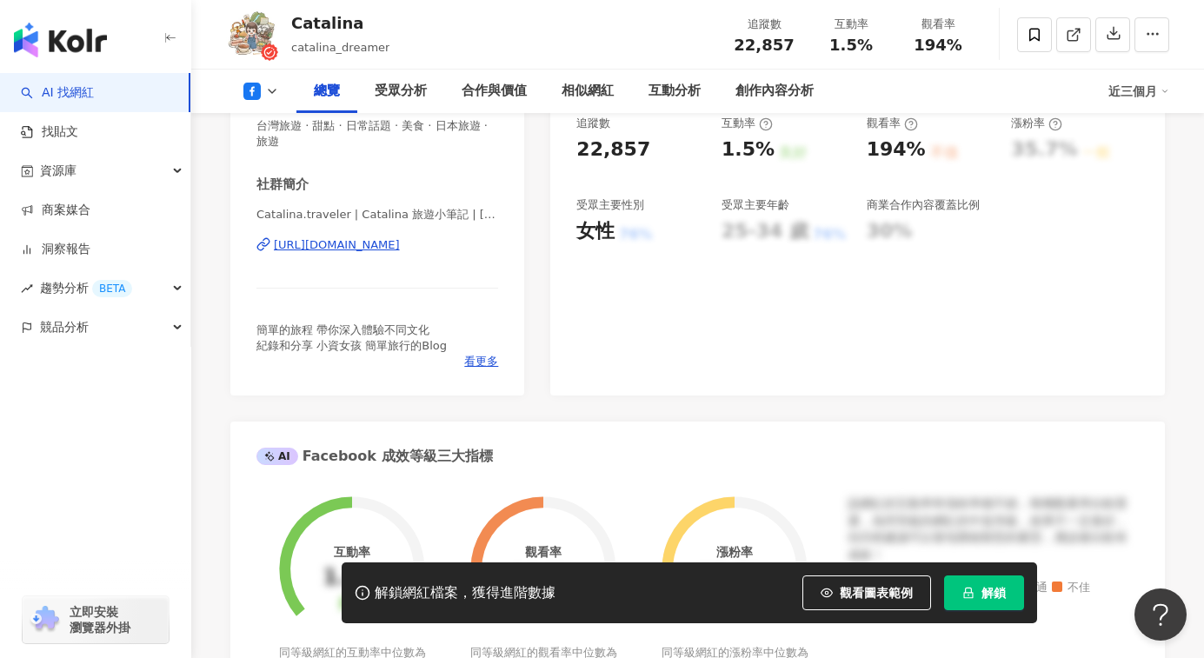
scroll to position [56, 0]
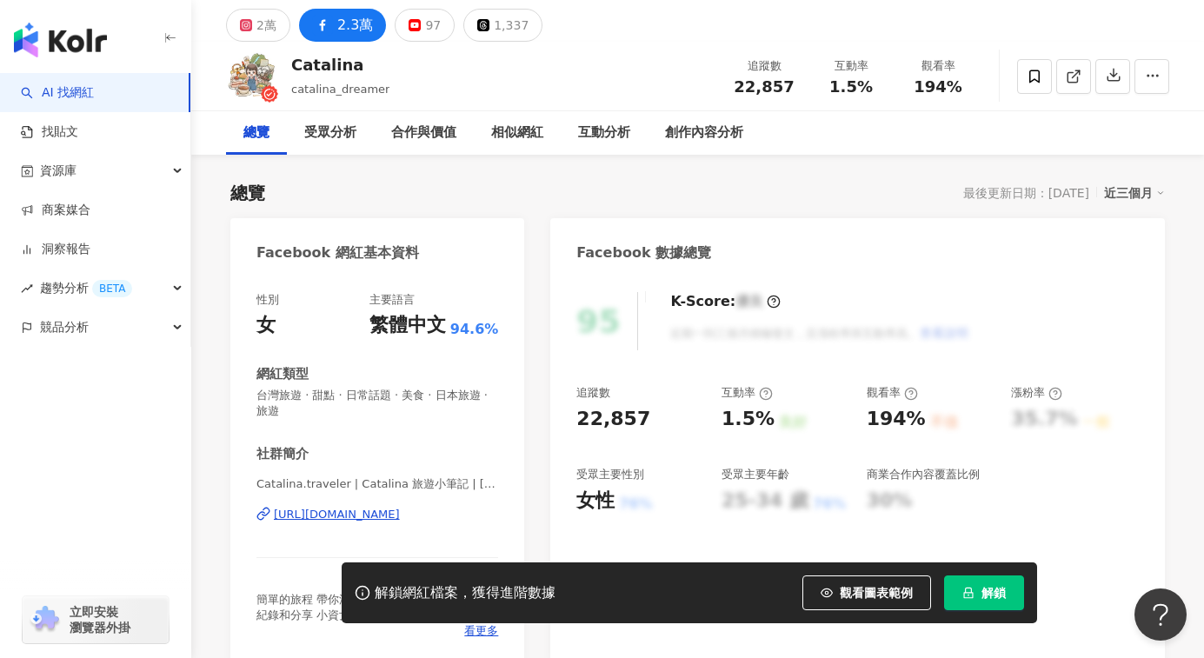
click at [91, 93] on link "AI 找網紅" at bounding box center [57, 92] width 73 height 17
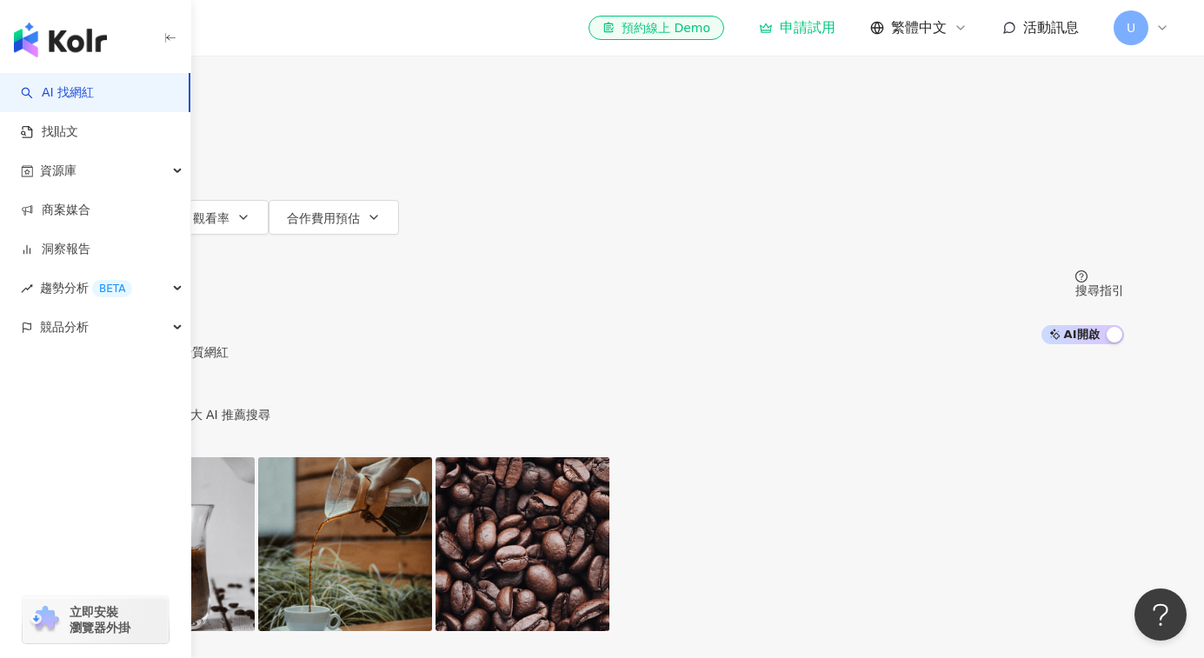
click at [334, 33] on input "search" at bounding box center [263, 16] width 141 height 33
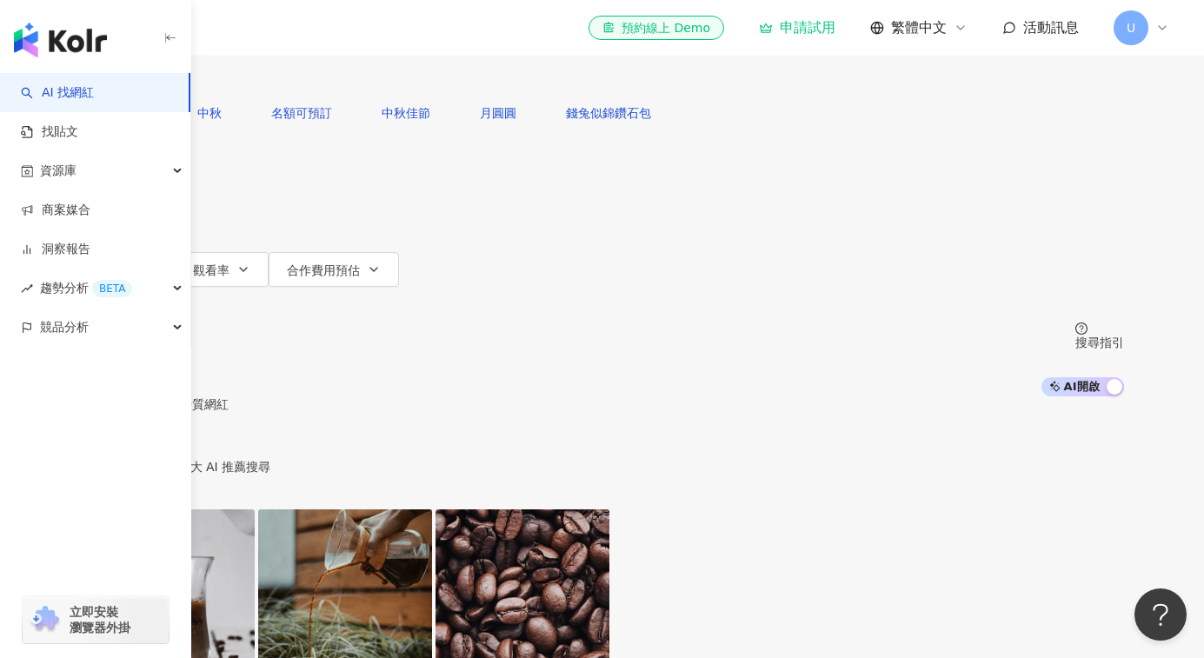
type input "**"
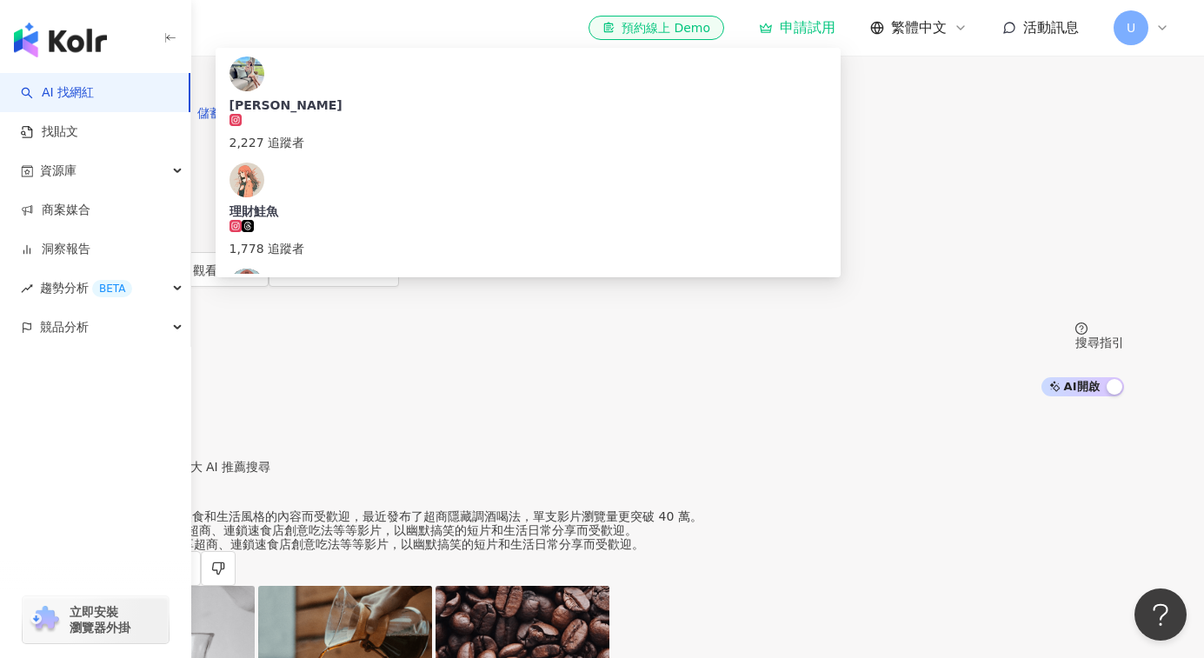
click at [152, 30] on div "不分平台" at bounding box center [121, 16] width 61 height 28
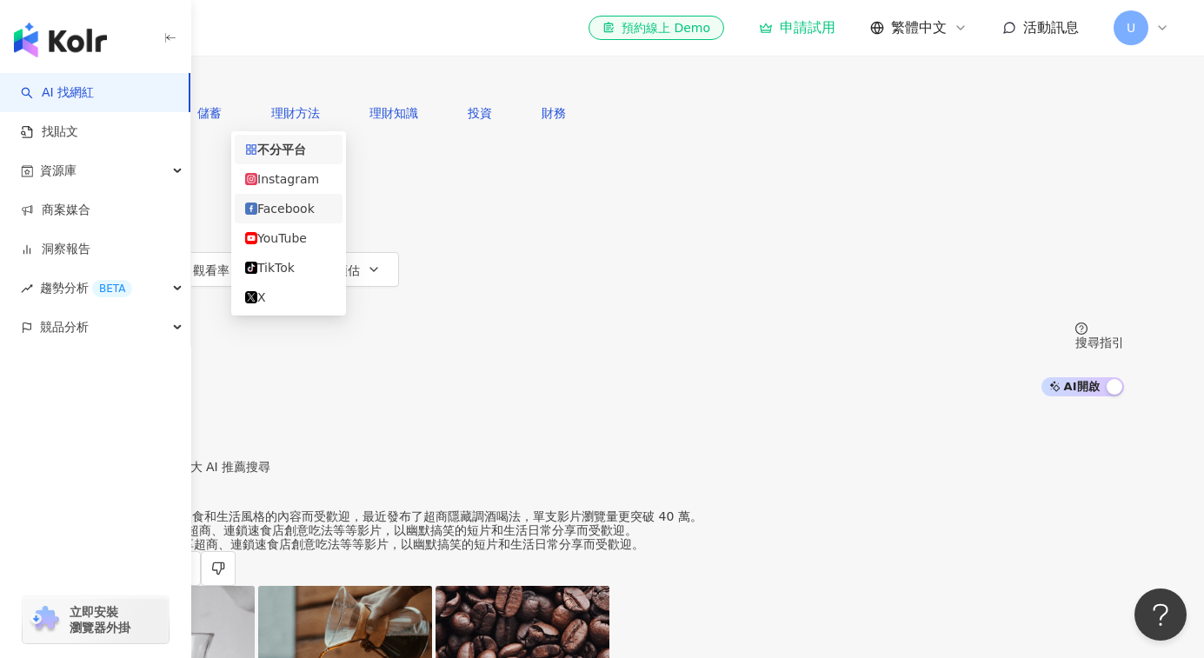
click at [294, 202] on div "Facebook" at bounding box center [289, 209] width 108 height 30
drag, startPoint x: 1125, startPoint y: 111, endPoint x: 551, endPoint y: 225, distance: 584.8
click at [161, 96] on button "搜尋" at bounding box center [121, 78] width 80 height 35
click at [111, 84] on icon "button" at bounding box center [105, 78] width 12 height 12
click at [342, 33] on input "**" at bounding box center [271, 16] width 141 height 33
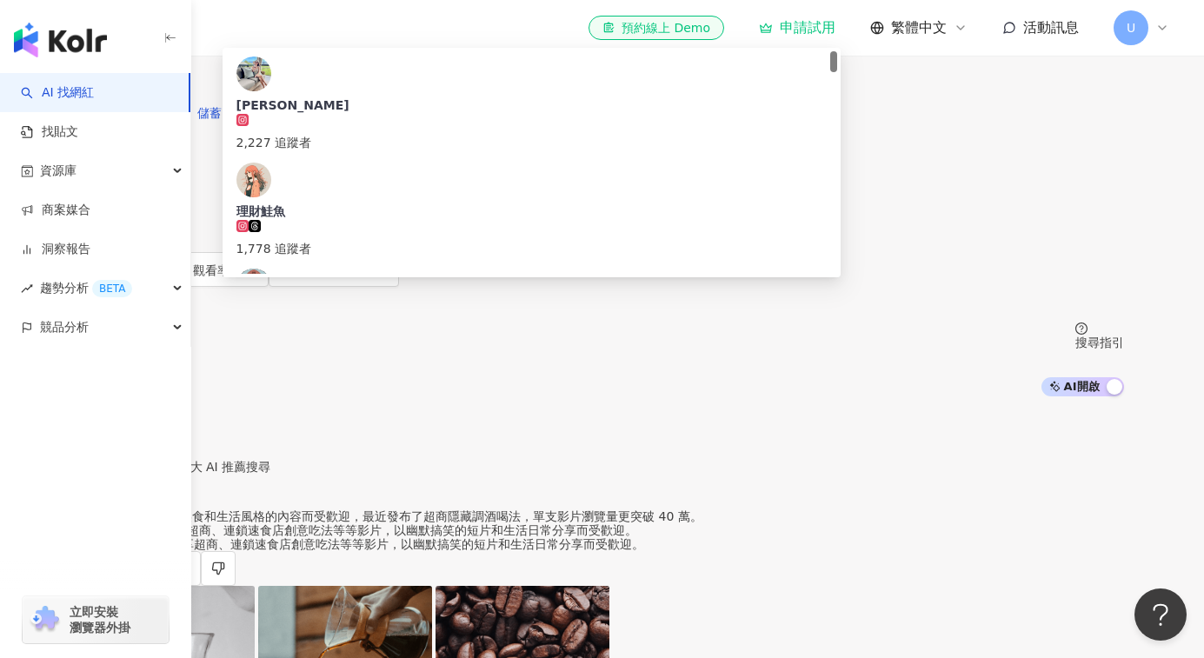
paste input "**********"
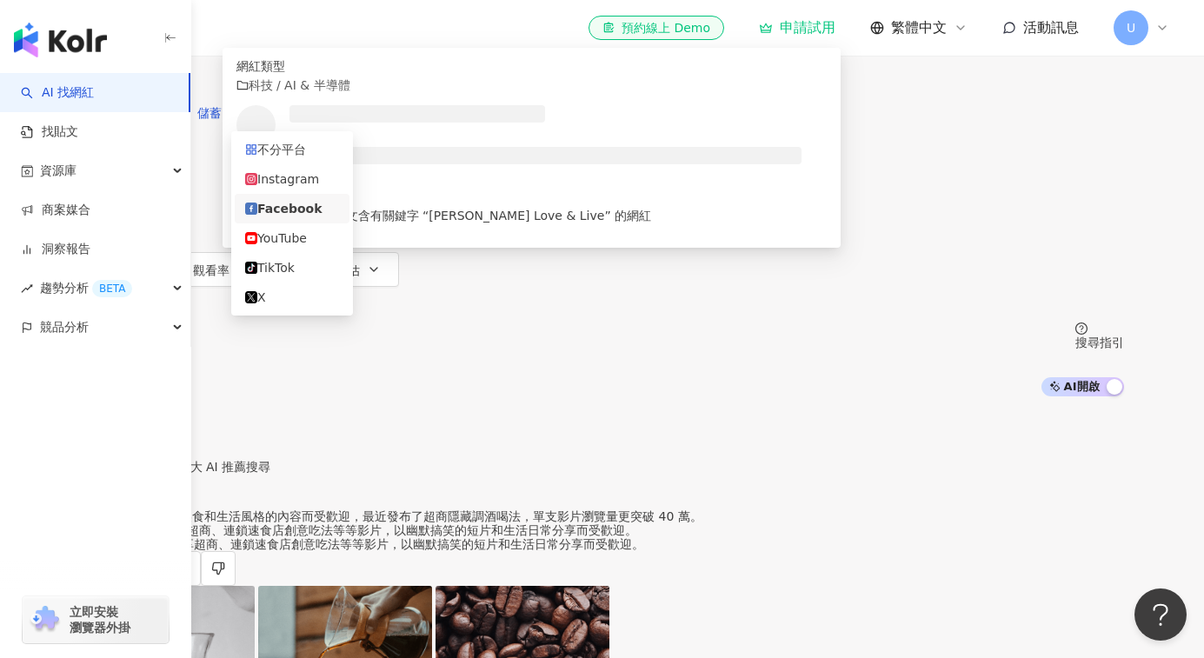
click at [176, 30] on span "Facebook" at bounding box center [133, 16] width 85 height 28
type input "**********"
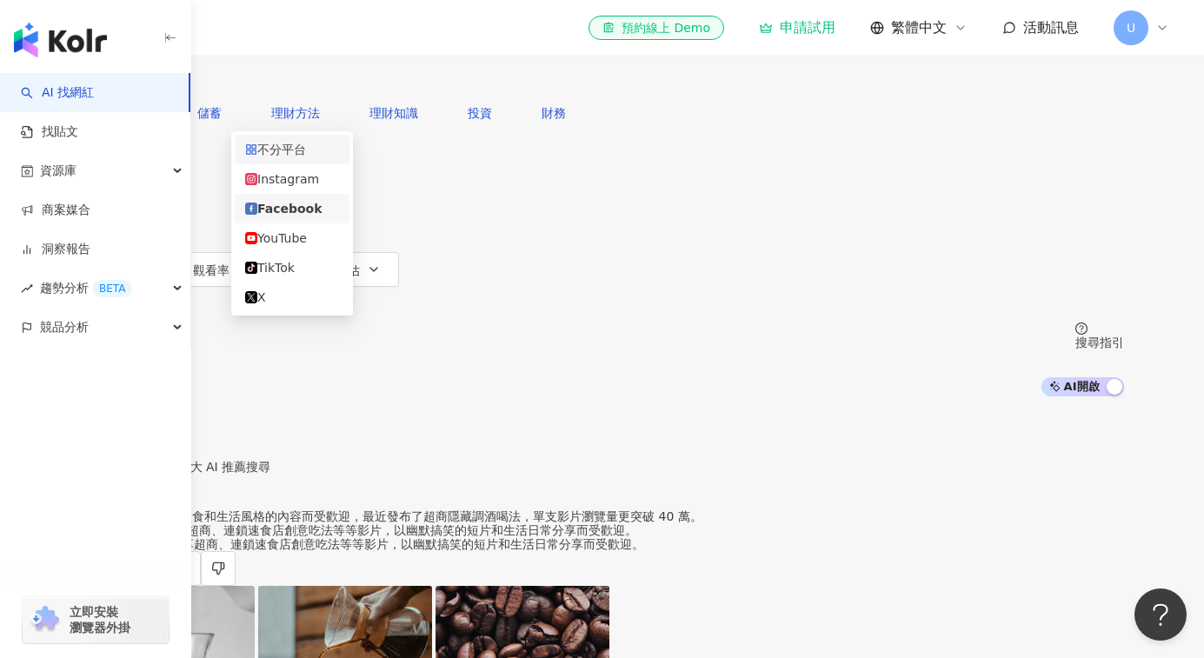
click at [306, 144] on div "不分平台" at bounding box center [292, 149] width 94 height 19
click at [161, 96] on button "搜尋" at bounding box center [121, 78] width 80 height 35
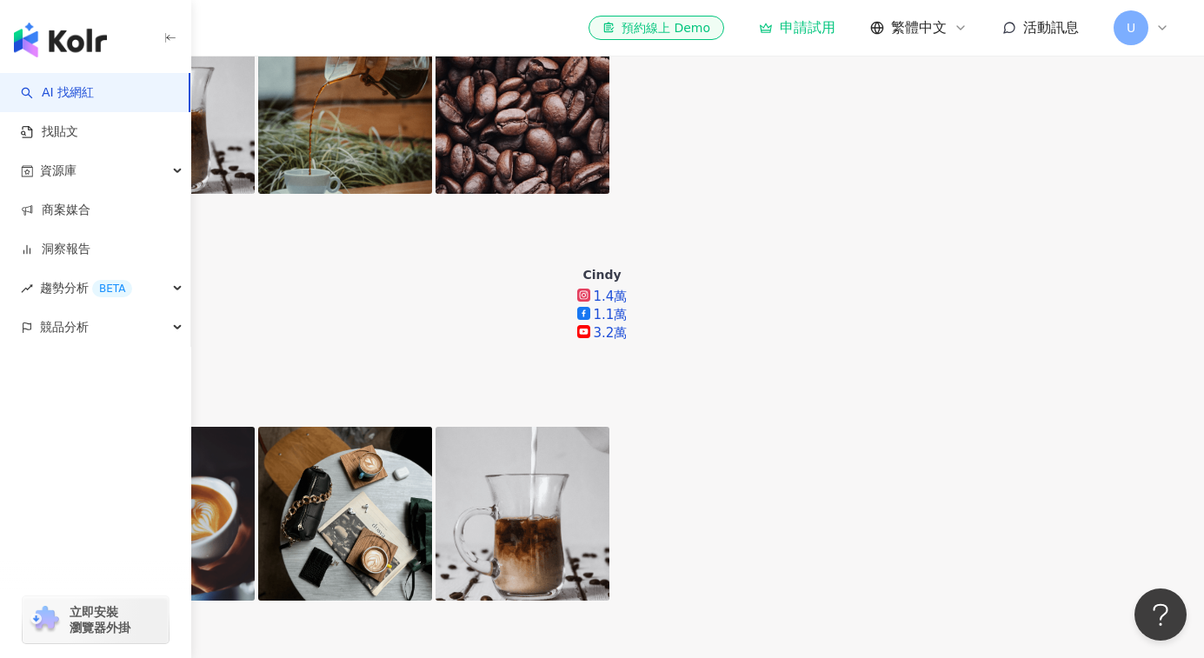
scroll to position [235, 0]
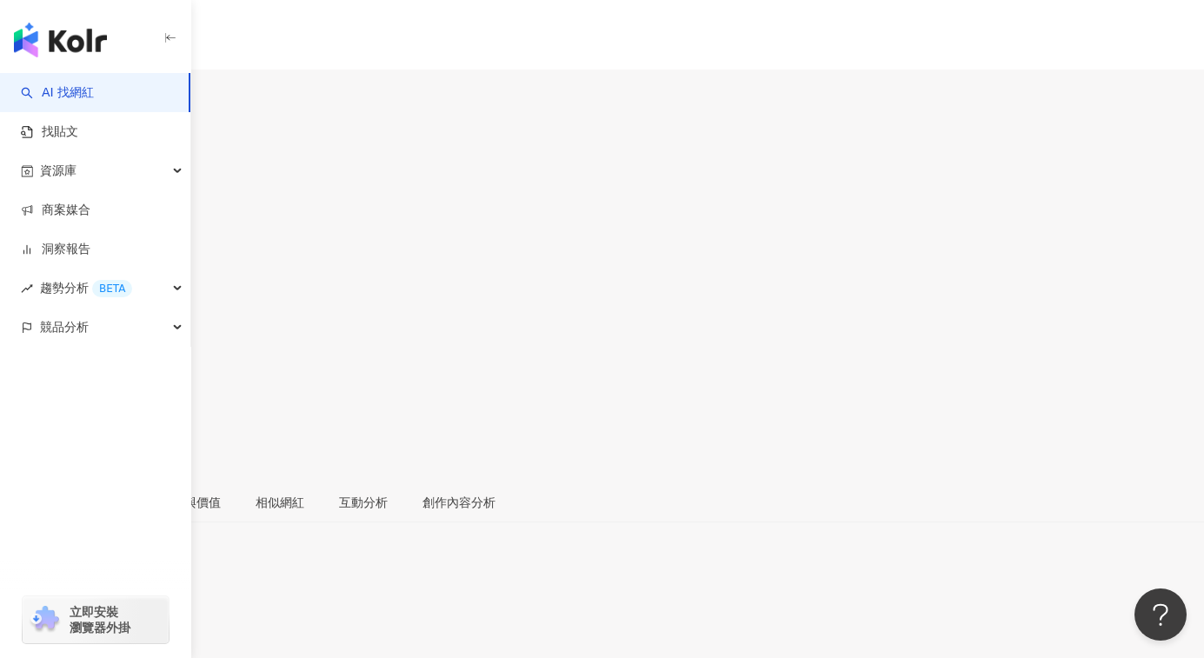
scroll to position [138, 0]
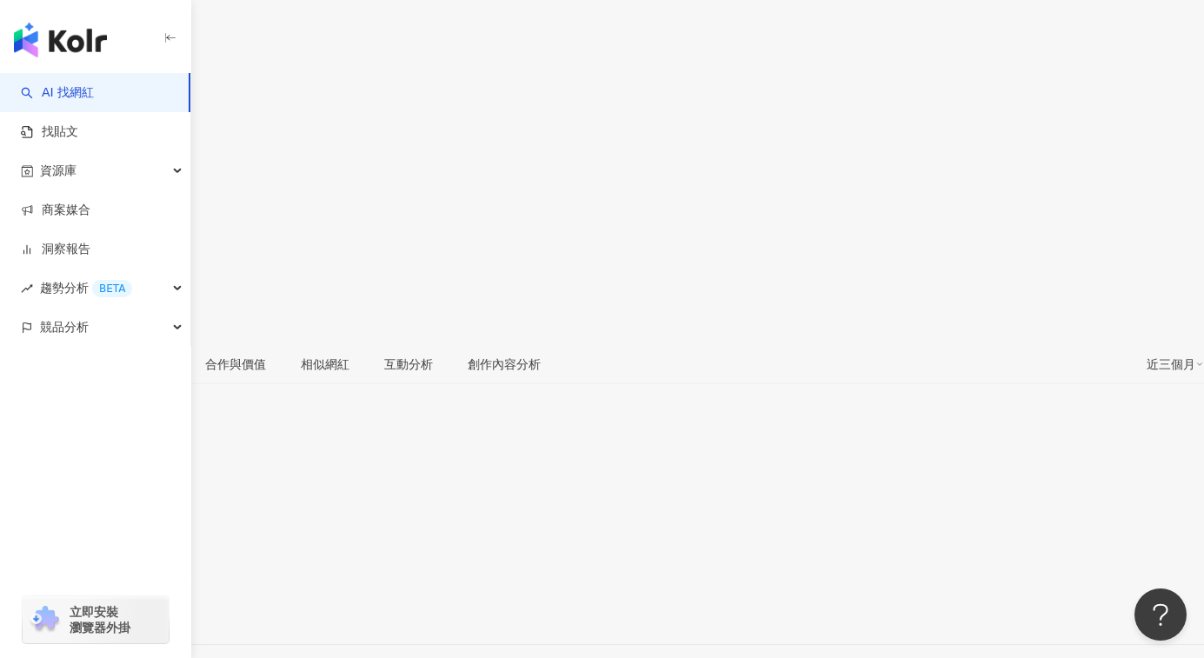
click at [153, 608] on div "[URL][DOMAIN_NAME]" at bounding box center [85, 615] width 136 height 14
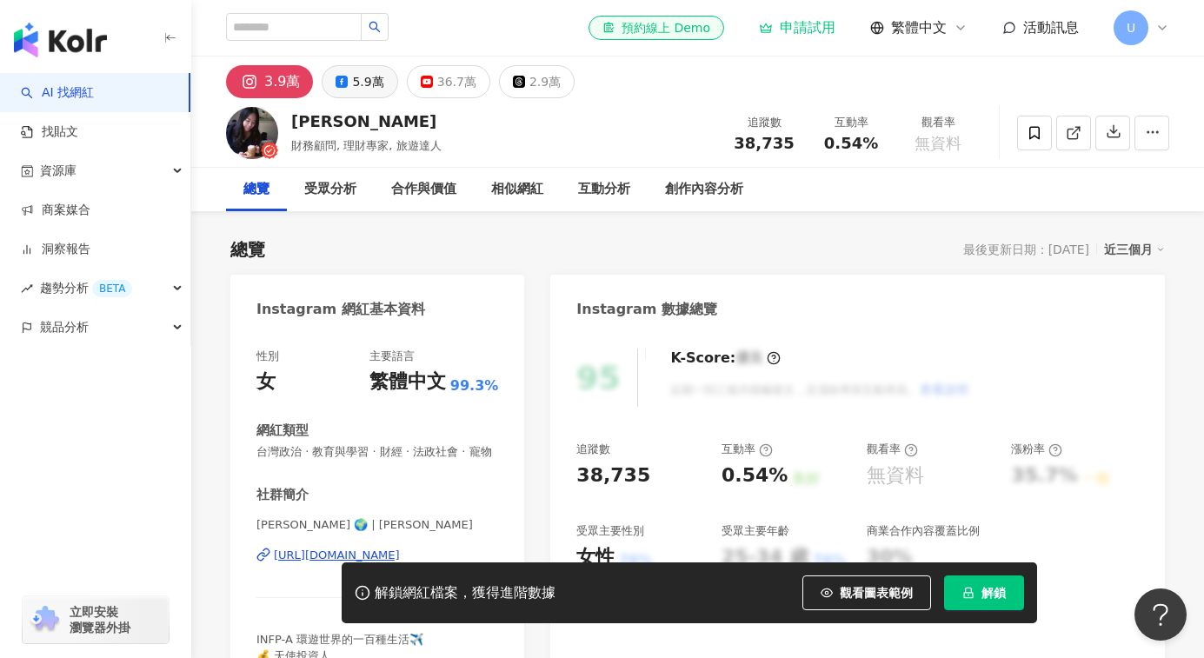
click at [359, 80] on div "5.9萬" at bounding box center [367, 82] width 31 height 24
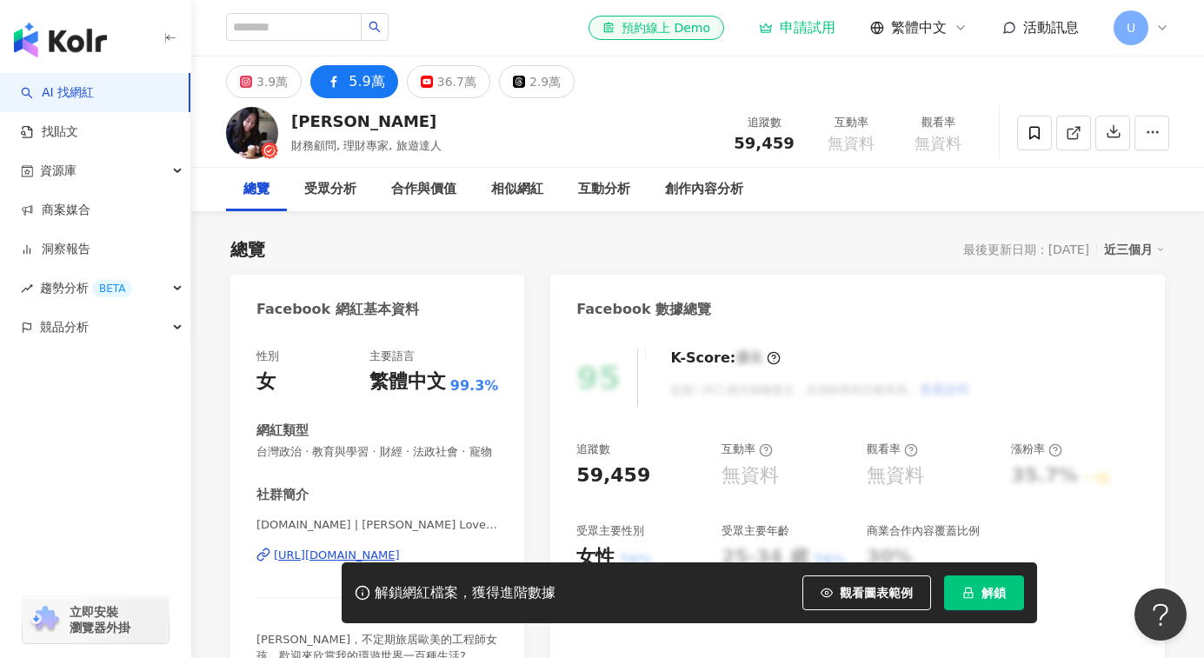
drag, startPoint x: 330, startPoint y: 122, endPoint x: 337, endPoint y: 133, distance: 13.3
click at [375, 123] on div "蕾咪 Rami" at bounding box center [366, 121] width 150 height 22
copy span "59,459"
drag, startPoint x: 727, startPoint y: 146, endPoint x: 793, endPoint y: 150, distance: 66.2
click at [793, 150] on div "追蹤數 59,459" at bounding box center [764, 132] width 87 height 37
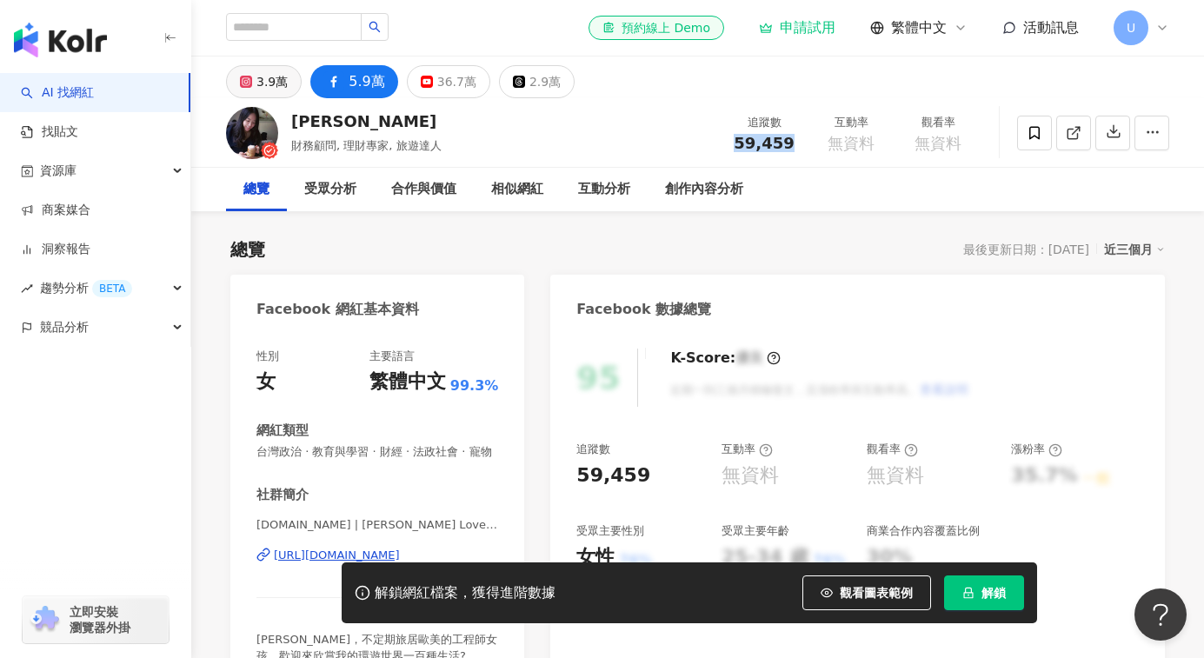
click at [260, 82] on div "3.9萬" at bounding box center [271, 82] width 31 height 24
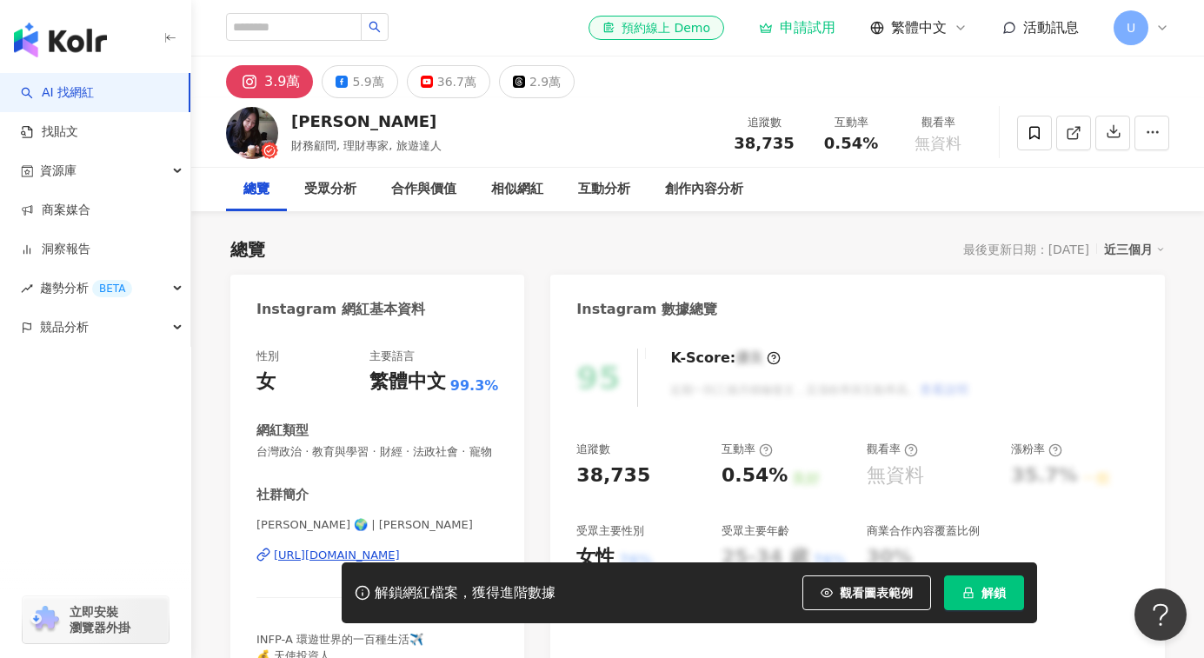
click at [304, 568] on div "解鎖網紅檔案，獲得進階數據 觀看圖表範例 解鎖" at bounding box center [602, 592] width 1204 height 61
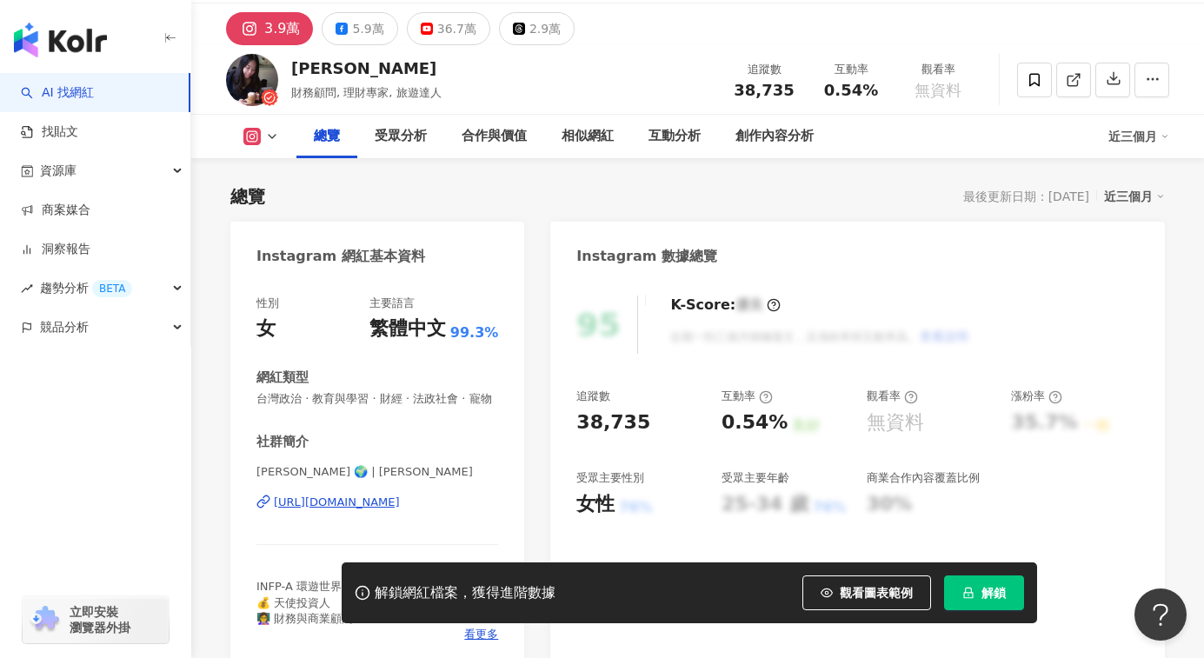
scroll to position [110, 0]
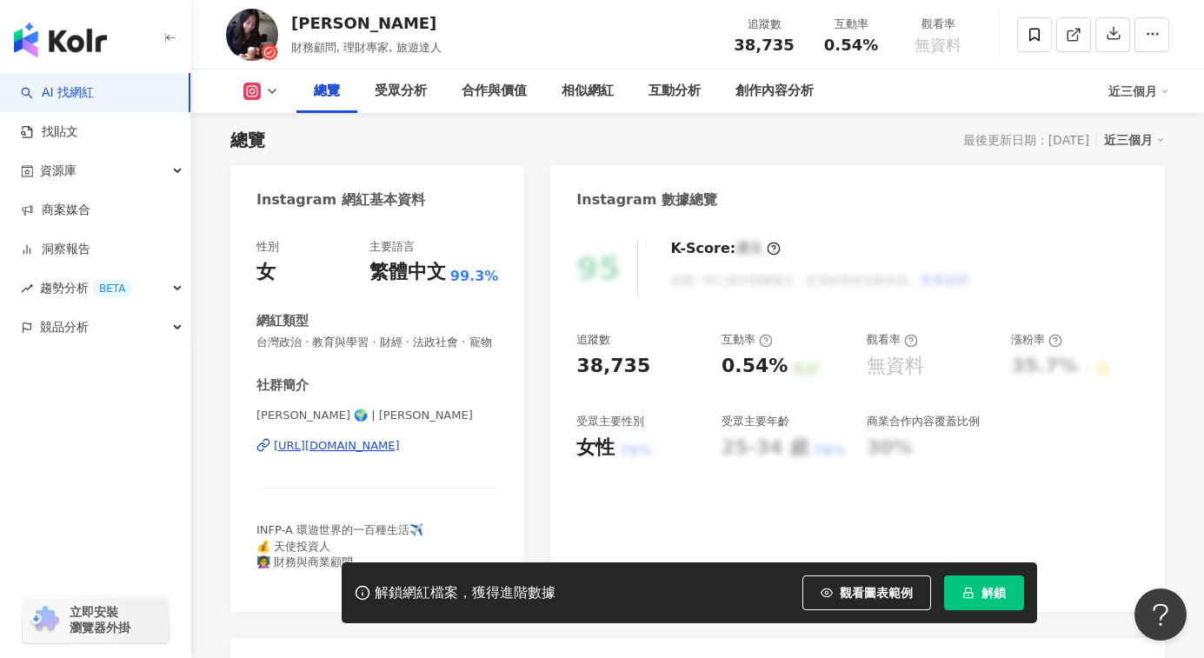
click at [378, 454] on div "[URL][DOMAIN_NAME]" at bounding box center [337, 446] width 126 height 16
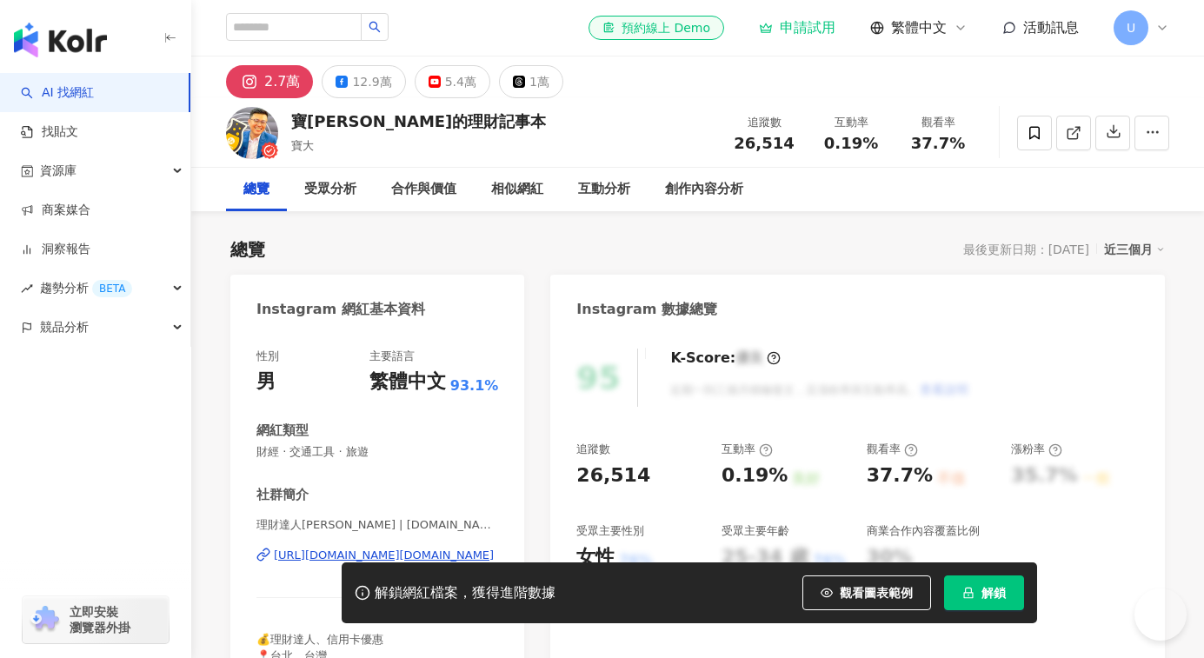
click at [367, 87] on div "12.9萬" at bounding box center [371, 82] width 39 height 24
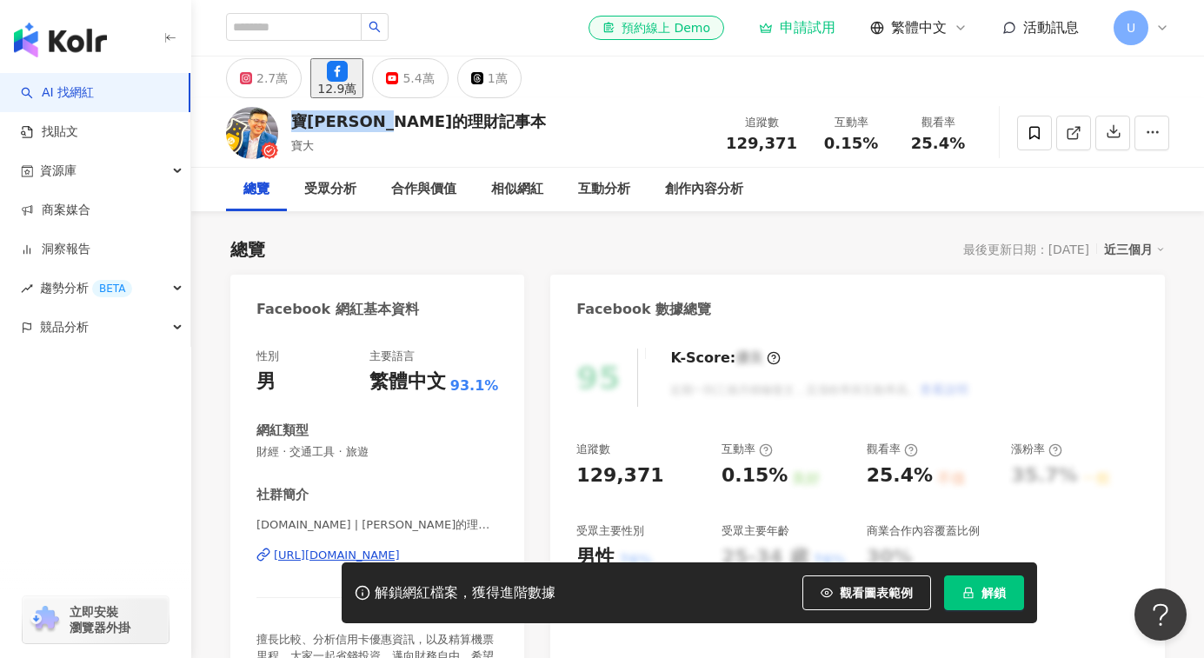
click at [300, 557] on div "https://www.facebook.com/1711853705746025" at bounding box center [337, 556] width 126 height 16
drag, startPoint x: 714, startPoint y: 147, endPoint x: 797, endPoint y: 149, distance: 83.5
click at [799, 153] on div "寶可孟的理財記事本 寶大 追蹤數 129,371 互動率 0.15% 觀看率 25.4%" at bounding box center [697, 132] width 1013 height 69
copy span "129,371"
click at [272, 83] on div "2.7萬" at bounding box center [271, 78] width 31 height 24
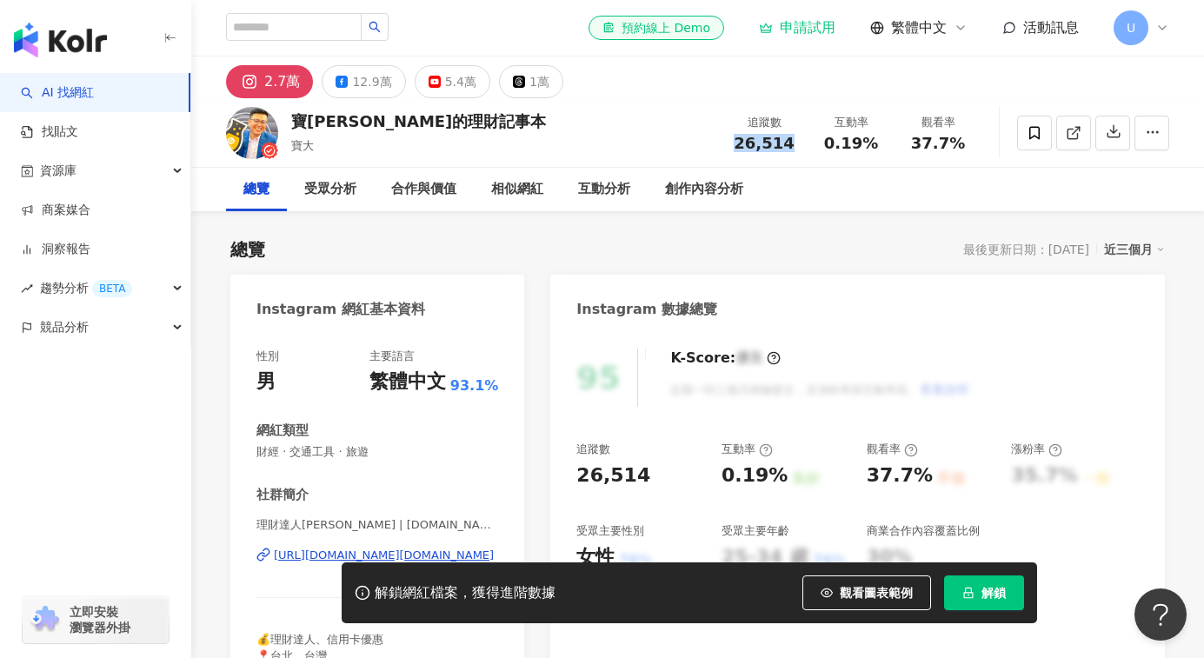
drag, startPoint x: 734, startPoint y: 147, endPoint x: 800, endPoint y: 147, distance: 66.1
click at [800, 147] on div "追蹤數 26,514" at bounding box center [764, 132] width 87 height 37
copy span "26,514"
click at [318, 32] on input "search" at bounding box center [294, 27] width 136 height 28
paste input "*******"
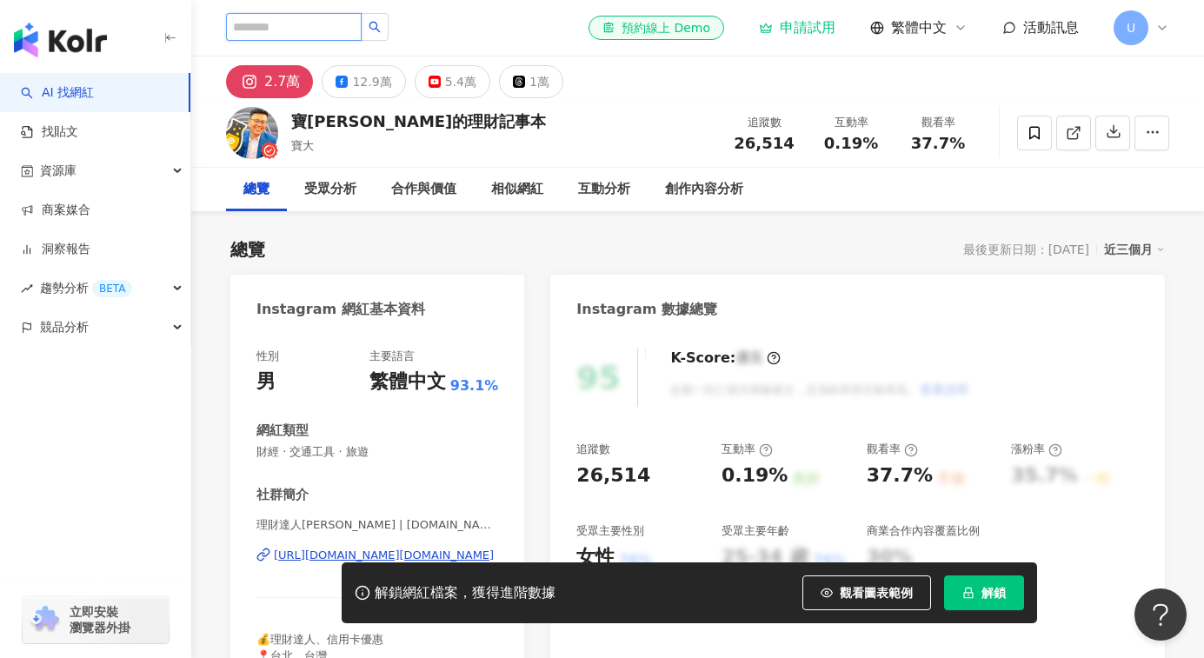
type input "*******"
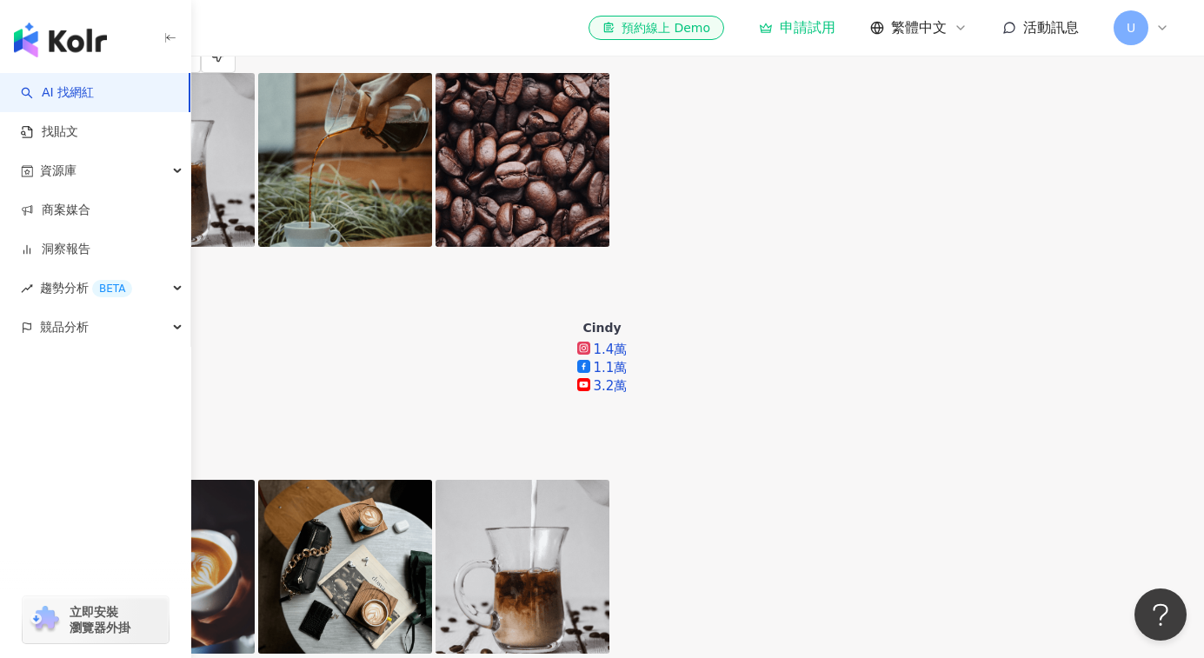
scroll to position [490, 0]
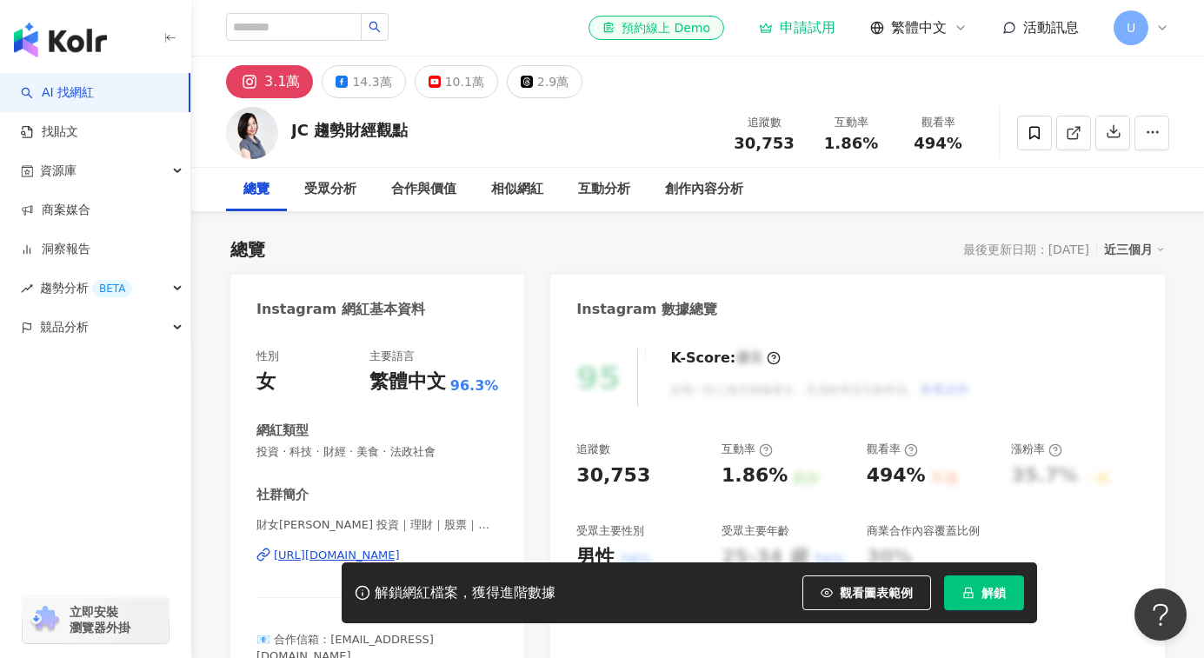
drag, startPoint x: 764, startPoint y: 146, endPoint x: 800, endPoint y: 149, distance: 35.7
click at [800, 149] on div "追蹤數 30,753" at bounding box center [764, 132] width 87 height 37
click at [335, 82] on icon at bounding box center [341, 82] width 12 height 12
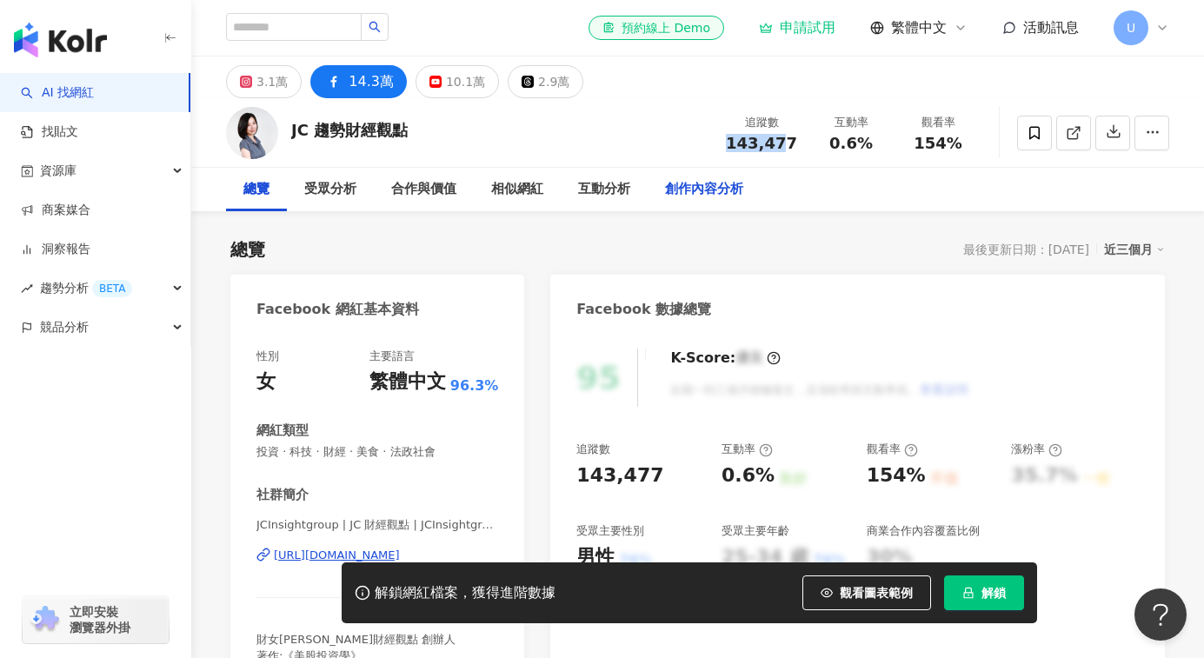
drag, startPoint x: 714, startPoint y: 149, endPoint x: 744, endPoint y: 203, distance: 62.6
click at [796, 147] on div "JC 趨勢財經觀點 追蹤數 143,477 互動率 0.6% 觀看率 154%" at bounding box center [697, 132] width 1013 height 69
click at [734, 145] on div "143,477" at bounding box center [761, 143] width 71 height 17
click at [734, 145] on span "143,477" at bounding box center [761, 143] width 71 height 18
copy span "143,47"
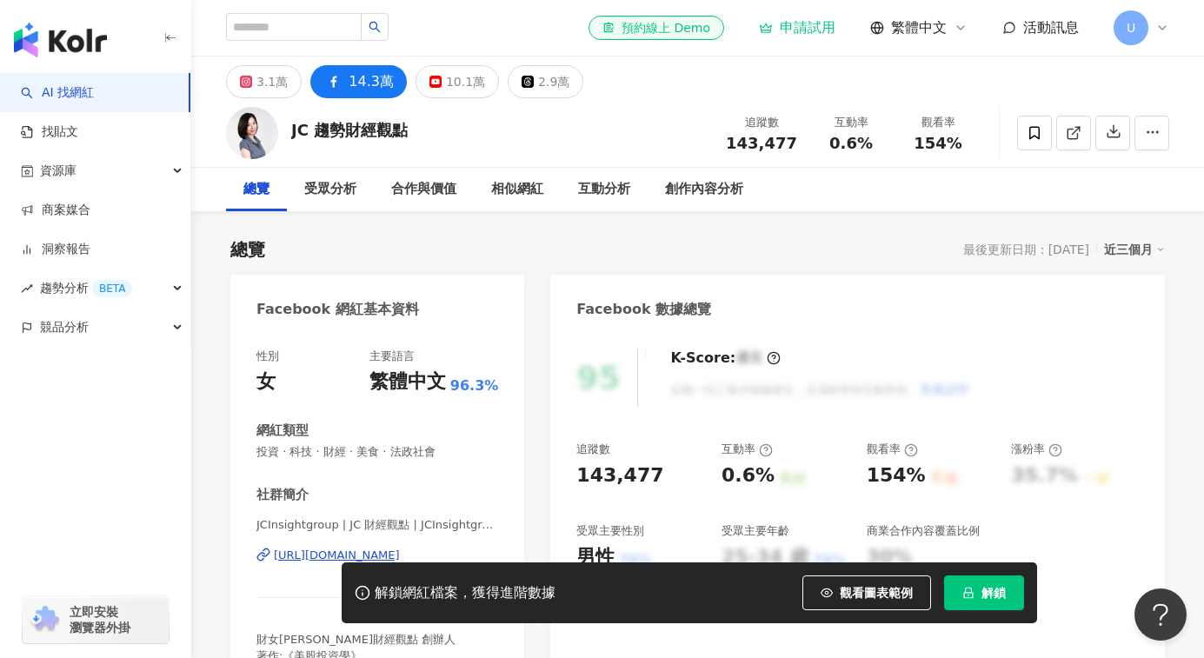
drag, startPoint x: 728, startPoint y: 144, endPoint x: 650, endPoint y: 138, distance: 78.5
click at [794, 144] on div "追蹤數 143,477" at bounding box center [761, 132] width 92 height 37
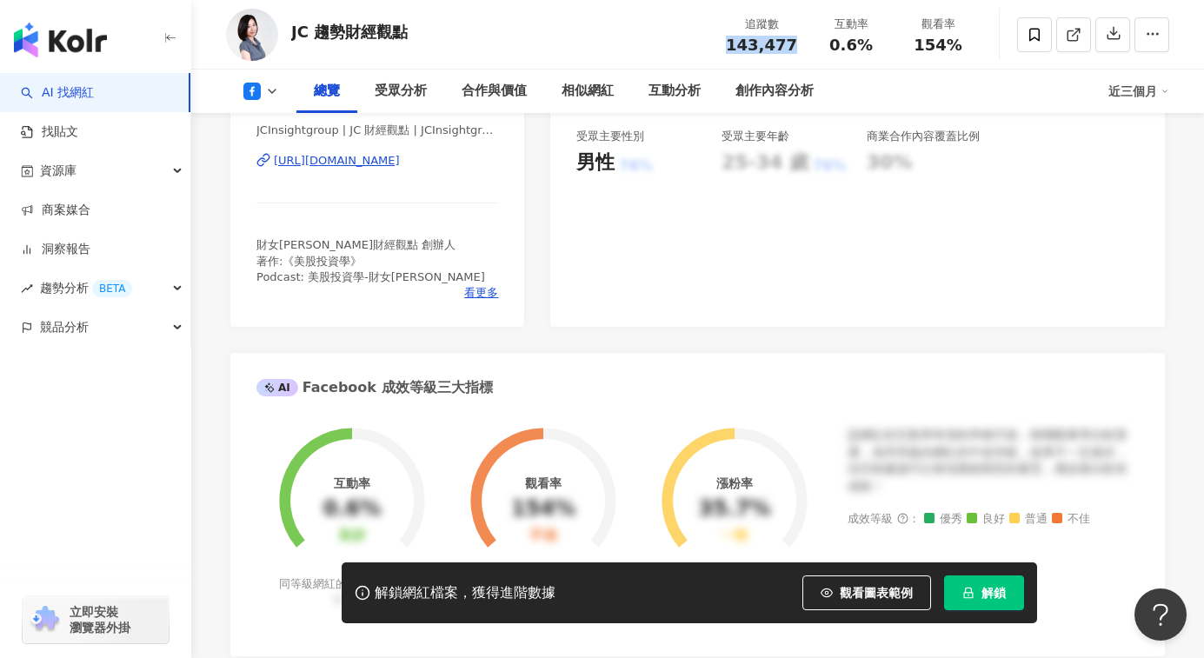
scroll to position [247, 0]
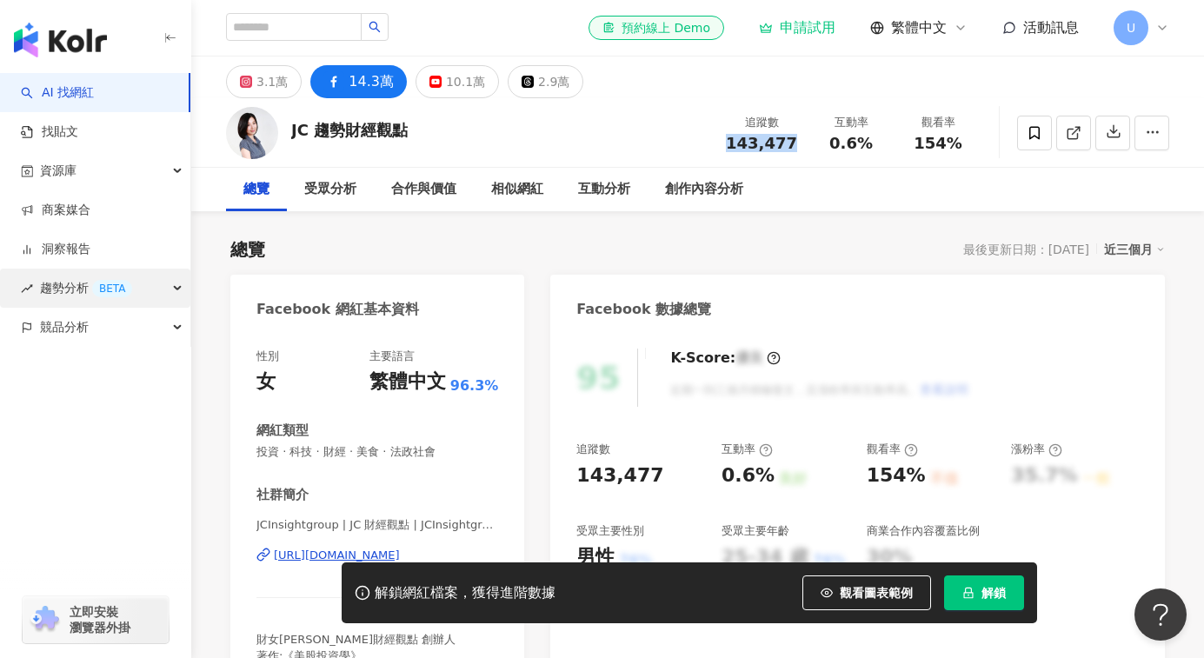
click at [242, 84] on icon at bounding box center [246, 82] width 12 height 12
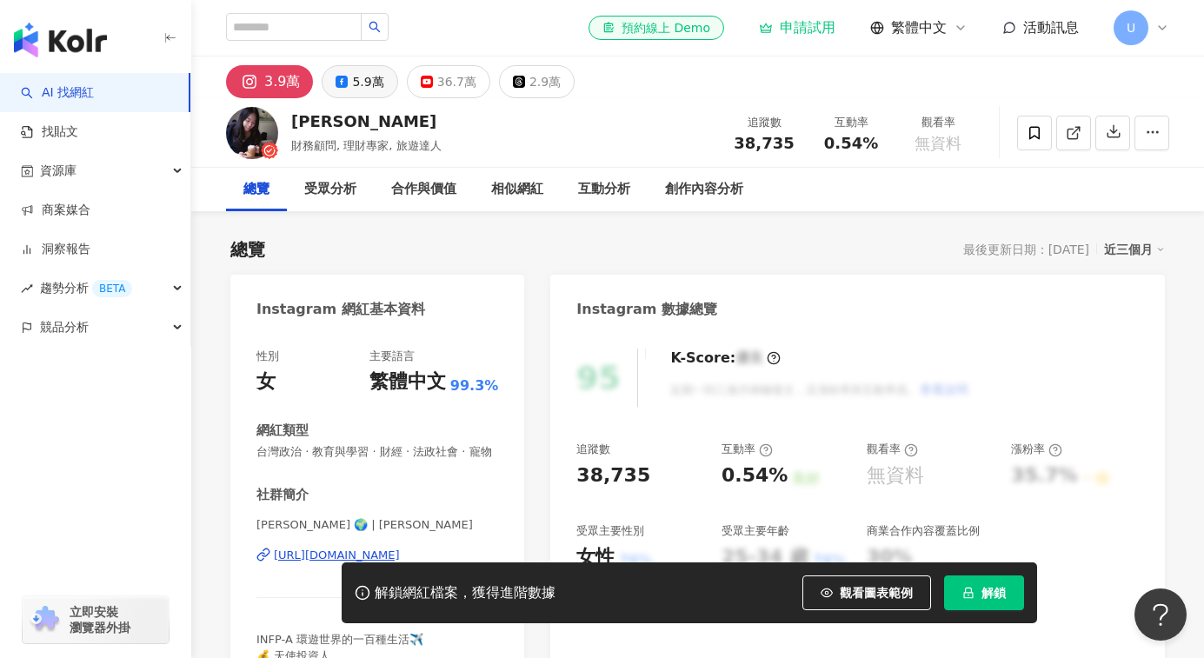
click at [362, 65] on button "5.9萬" at bounding box center [360, 81] width 76 height 33
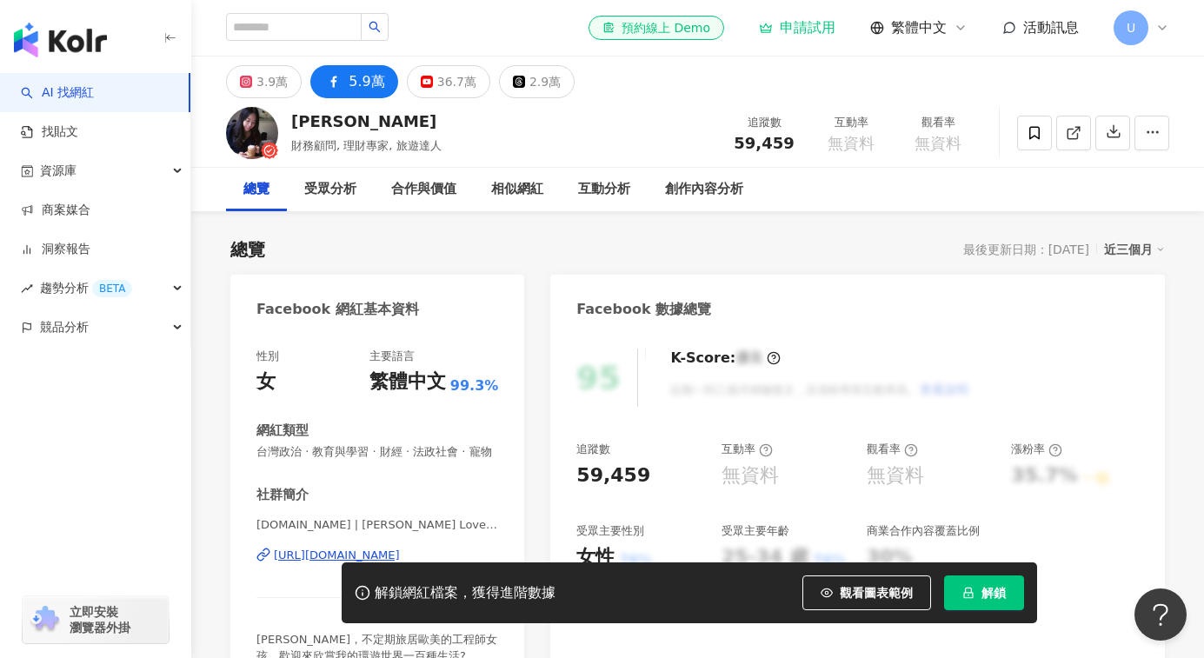
click at [349, 90] on div "5.9萬" at bounding box center [367, 82] width 36 height 24
drag, startPoint x: 736, startPoint y: 144, endPoint x: 789, endPoint y: 145, distance: 53.0
click at [789, 145] on div "59,459" at bounding box center [764, 143] width 66 height 17
click at [724, 174] on div "創作內容分析" at bounding box center [704, 189] width 113 height 43
click at [247, 70] on button "3.9萬" at bounding box center [264, 81] width 76 height 33
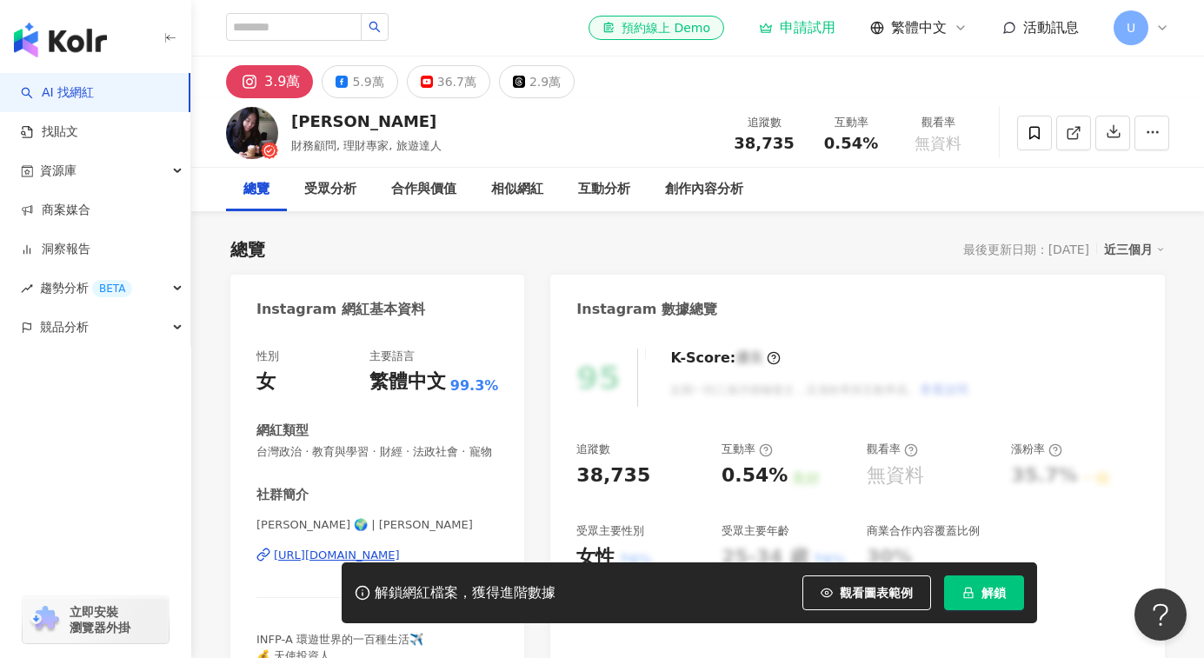
click at [30, 570] on div "立即安裝 瀏覽器外掛" at bounding box center [95, 609] width 191 height 97
click at [316, 29] on input "search" at bounding box center [294, 27] width 136 height 28
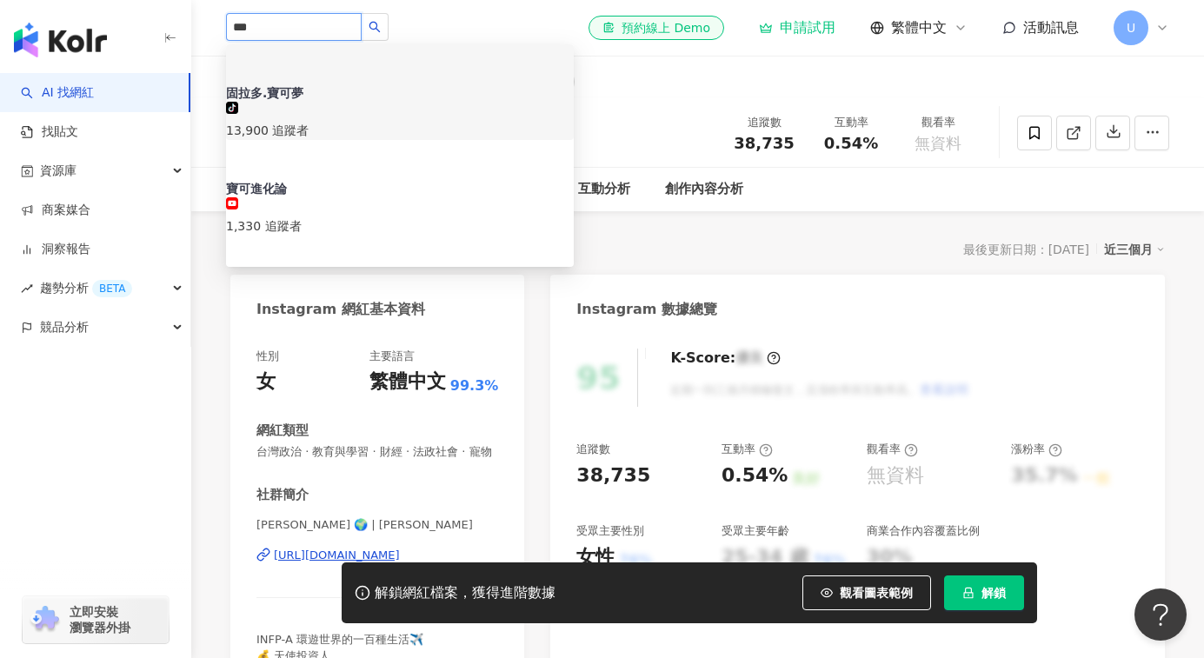
type input "***"
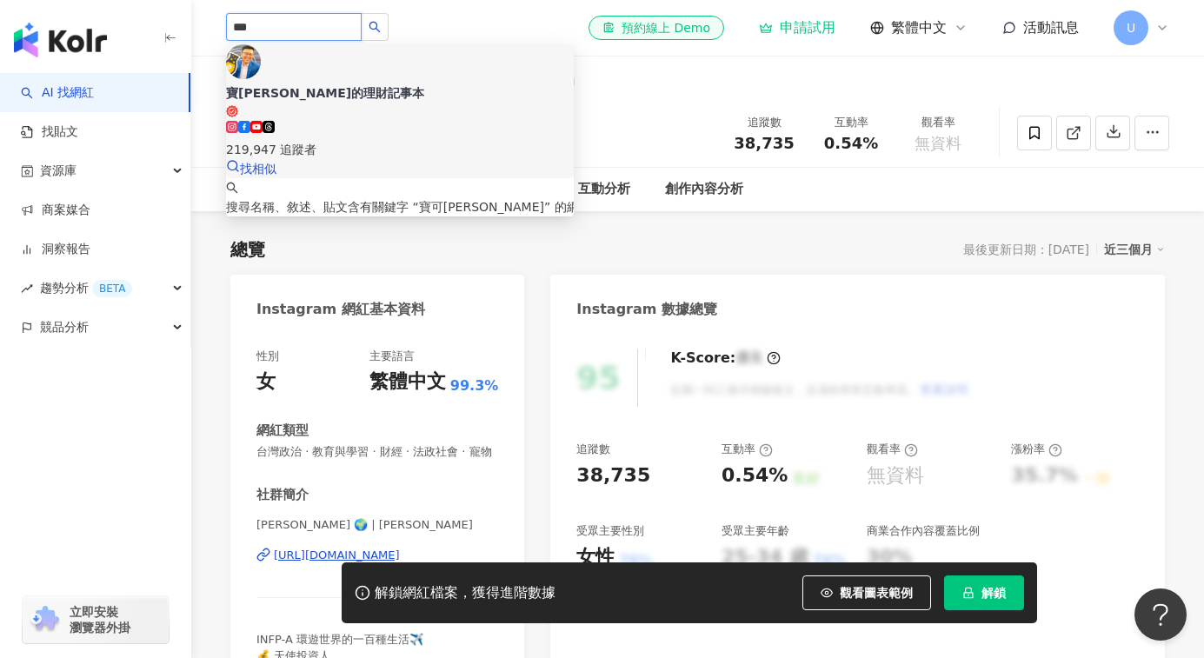
click at [258, 79] on img at bounding box center [243, 61] width 35 height 35
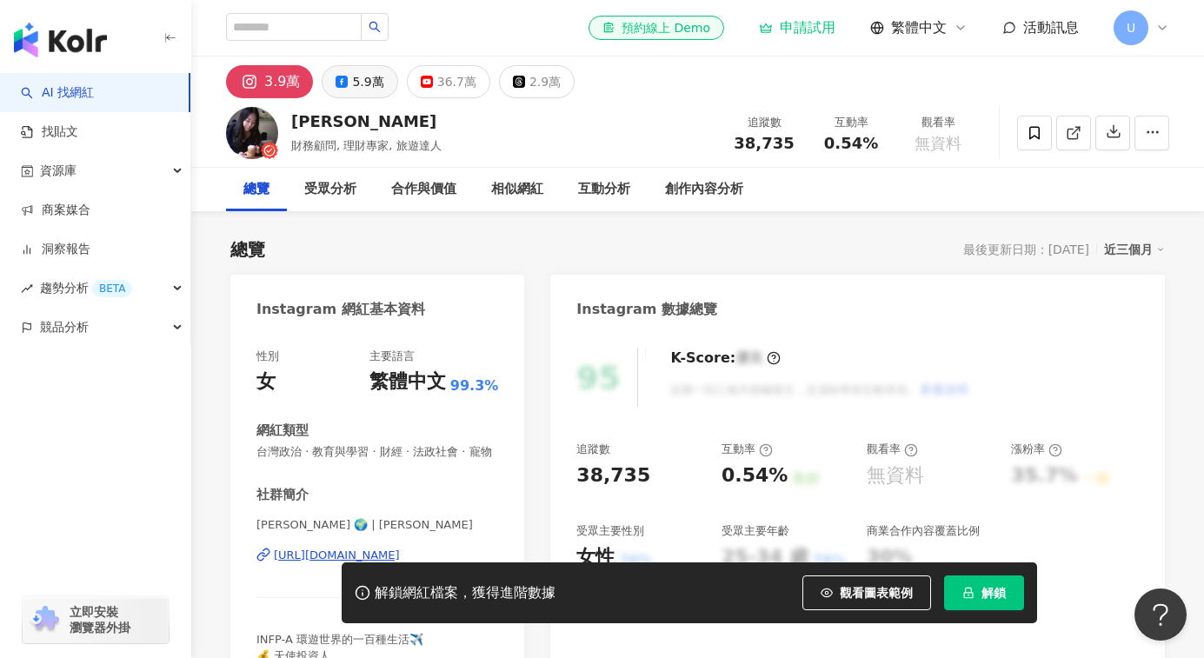
click at [359, 71] on div "5.9萬" at bounding box center [367, 82] width 31 height 24
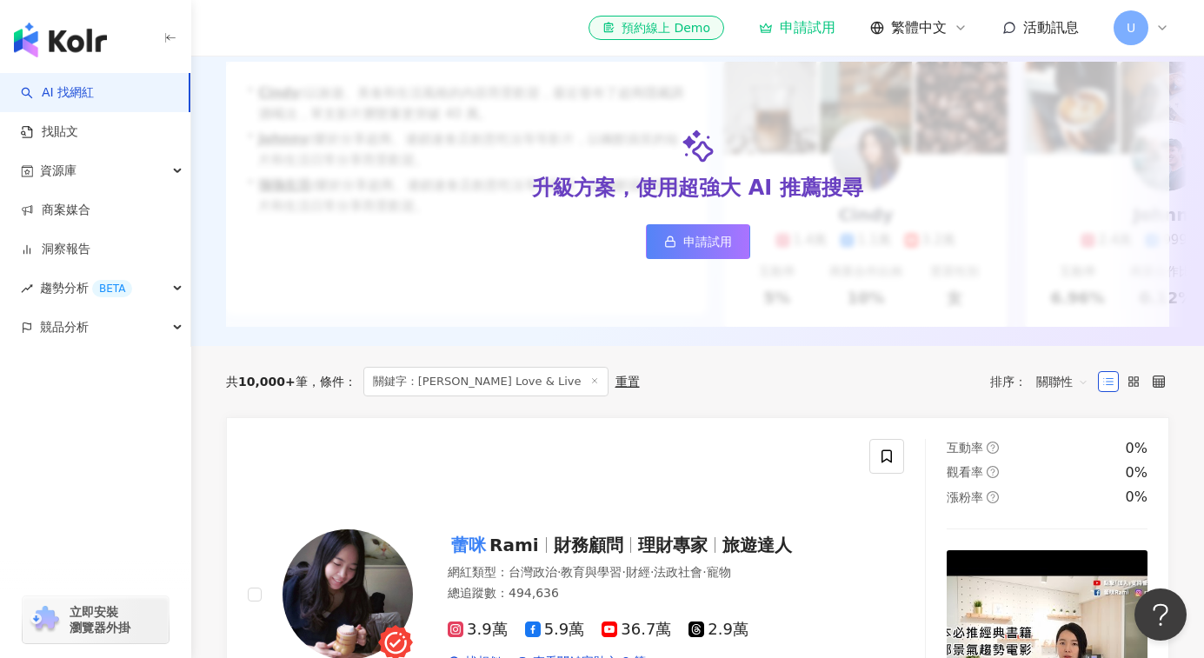
click at [418, 387] on span "關鍵字：[PERSON_NAME] Love & Live" at bounding box center [485, 382] width 245 height 30
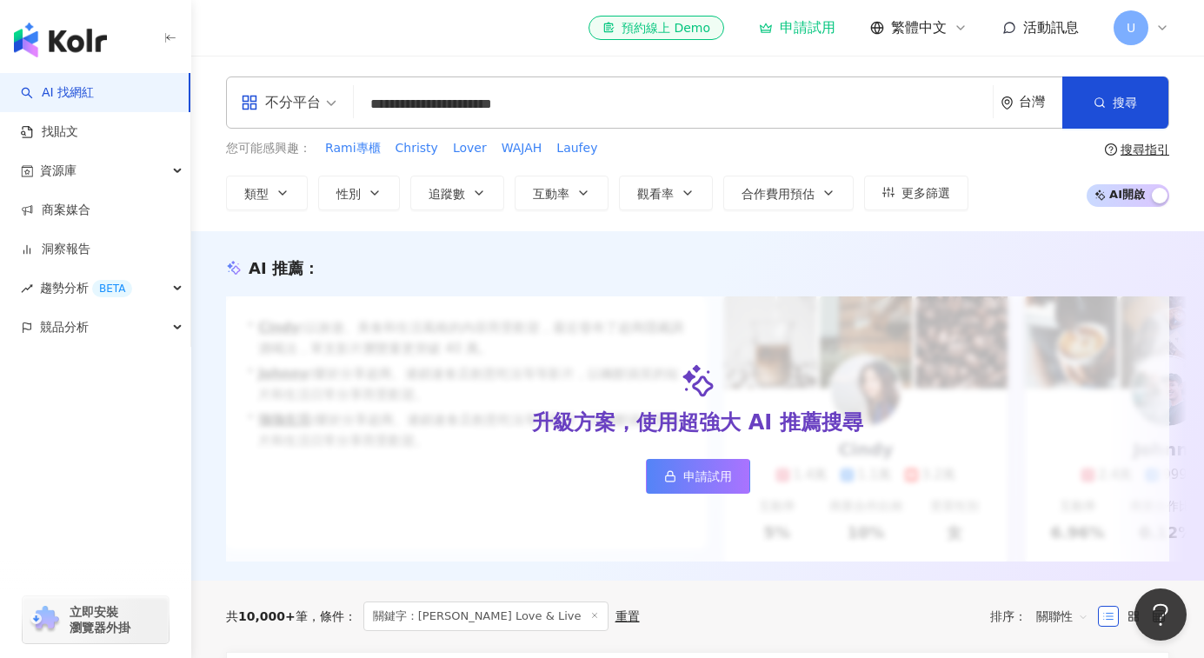
click at [458, 109] on input "**********" at bounding box center [673, 104] width 625 height 33
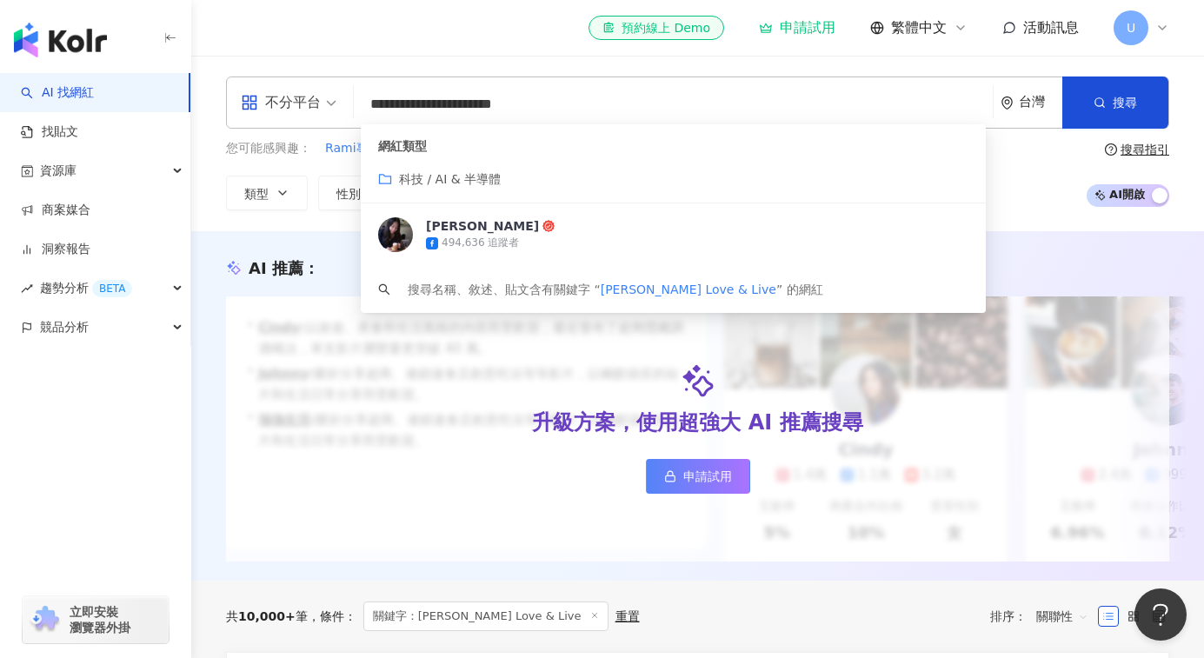
paste input "search"
type input "***"
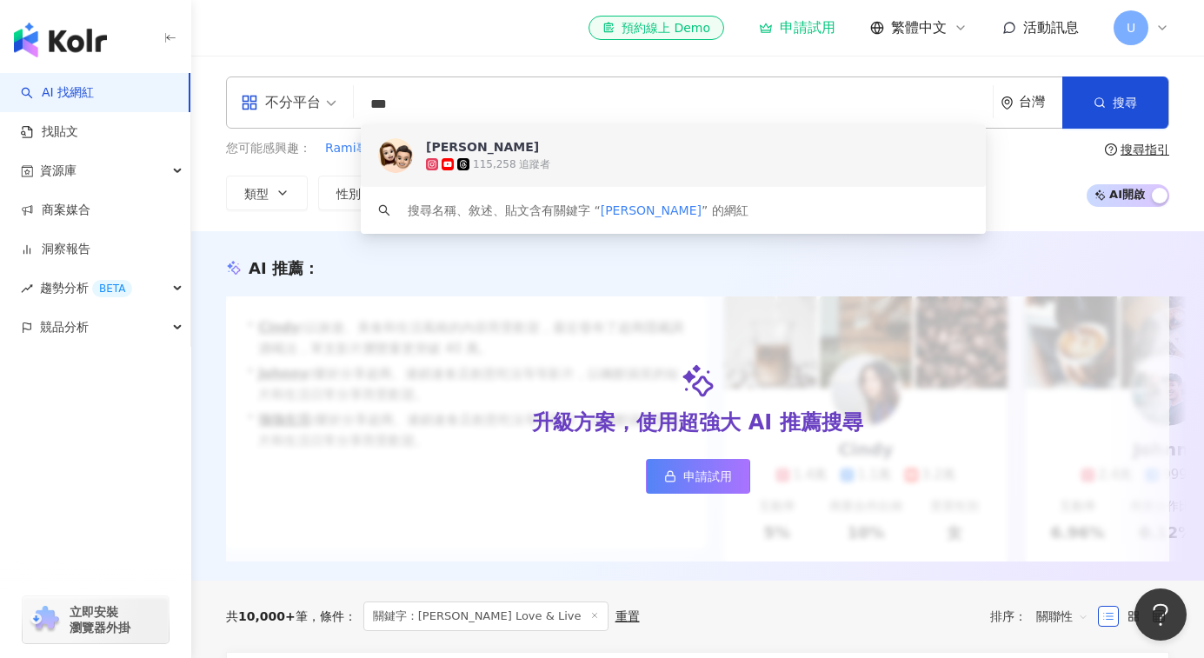
drag, startPoint x: 428, startPoint y: 150, endPoint x: 456, endPoint y: 96, distance: 60.6
click at [456, 96] on div "不分平台 *** 台灣 搜尋 cad02921-ff00-4535-a936-60fb8bde9fbd keyword 侯智薰 115,258 追蹤者 搜尋名…" at bounding box center [697, 102] width 943 height 52
click at [426, 151] on div "[PERSON_NAME]" at bounding box center [663, 146] width 475 height 17
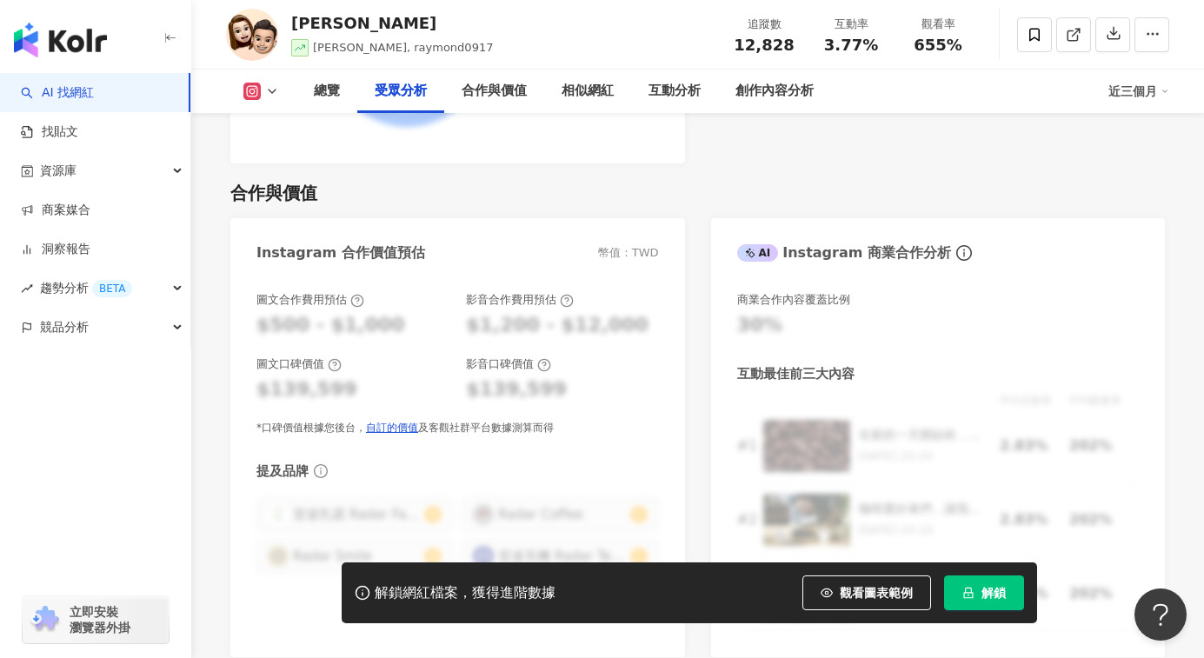
scroll to position [1844, 0]
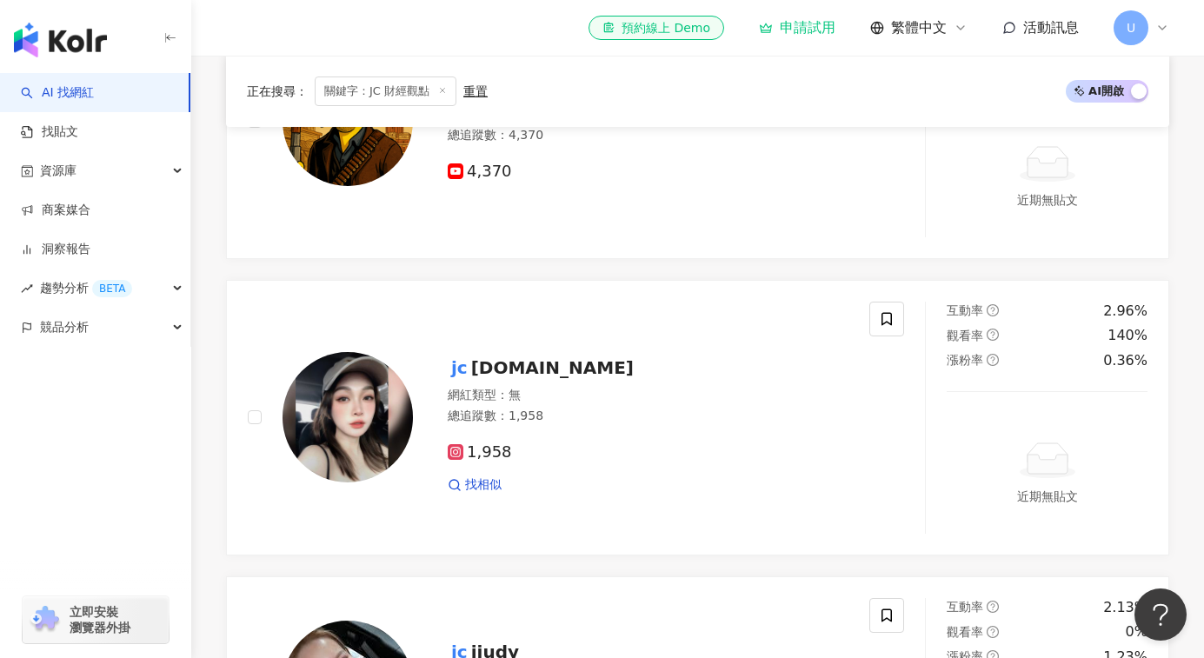
scroll to position [944, 0]
